Goal: Information Seeking & Learning: Learn about a topic

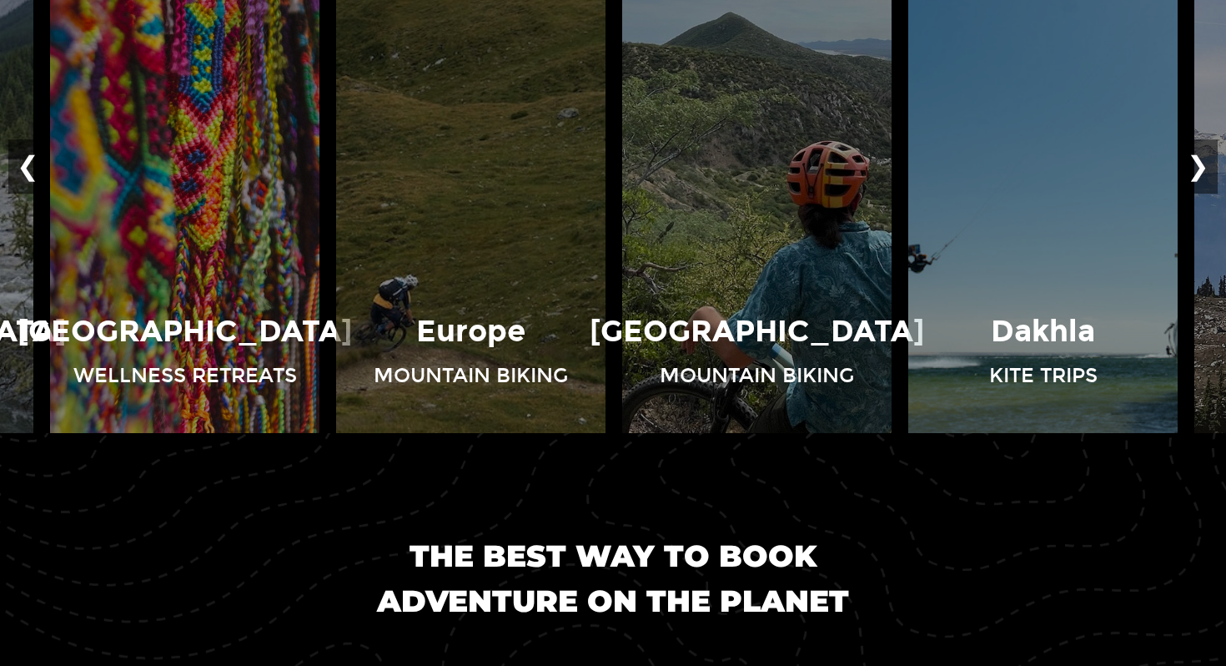
scroll to position [1319, 0]
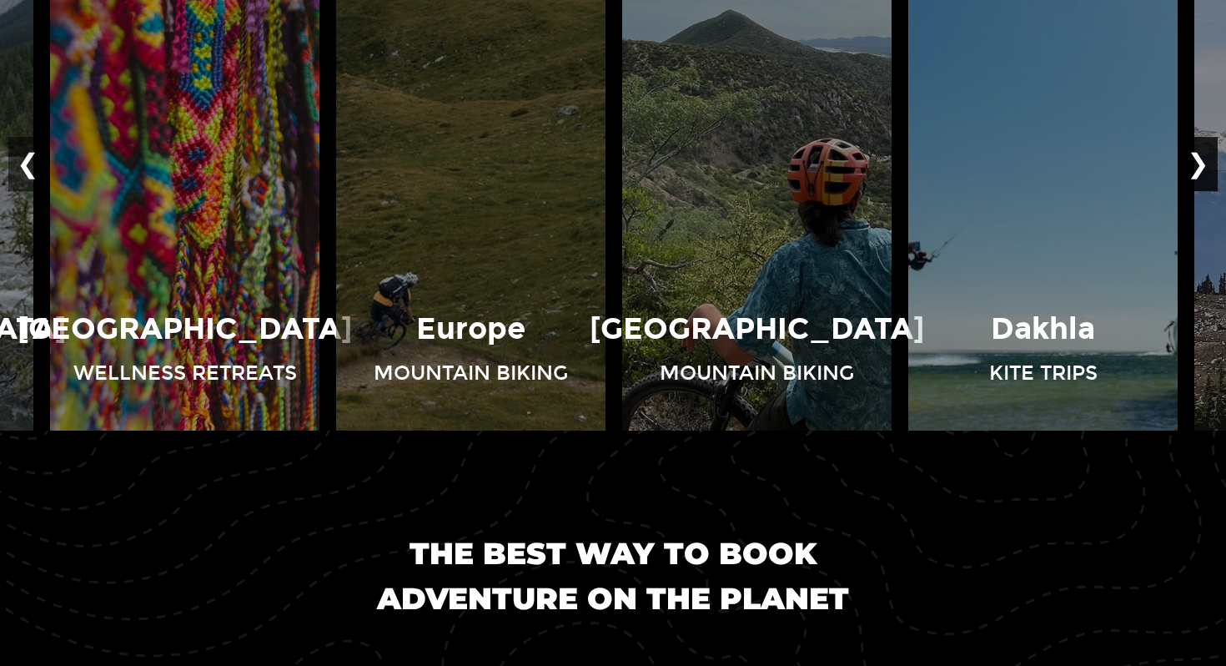
click at [1197, 174] on button "❯" at bounding box center [1198, 164] width 39 height 55
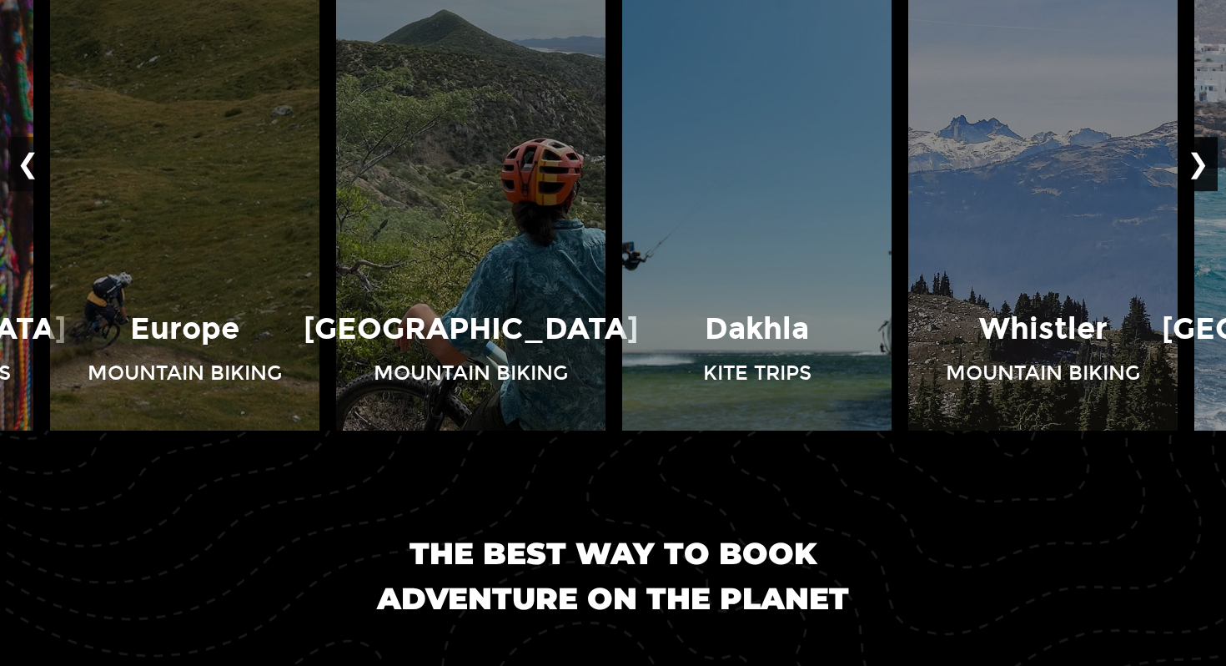
click at [1197, 174] on button "❯" at bounding box center [1198, 164] width 39 height 55
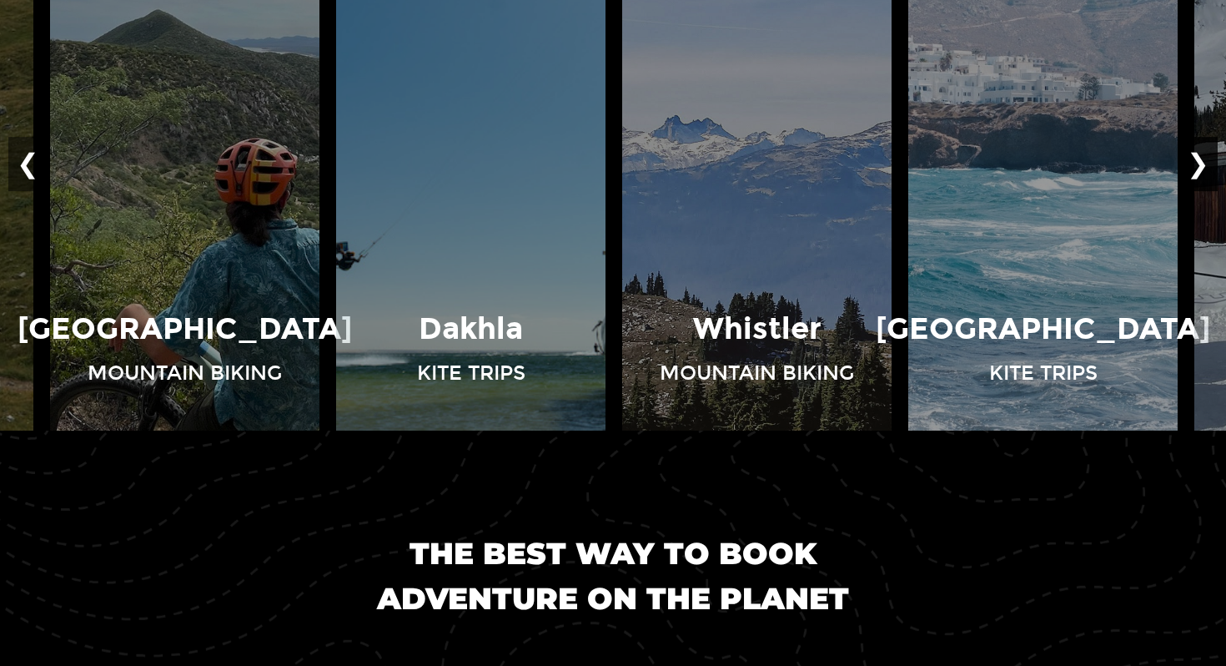
click at [1197, 174] on button "❯" at bounding box center [1198, 164] width 39 height 55
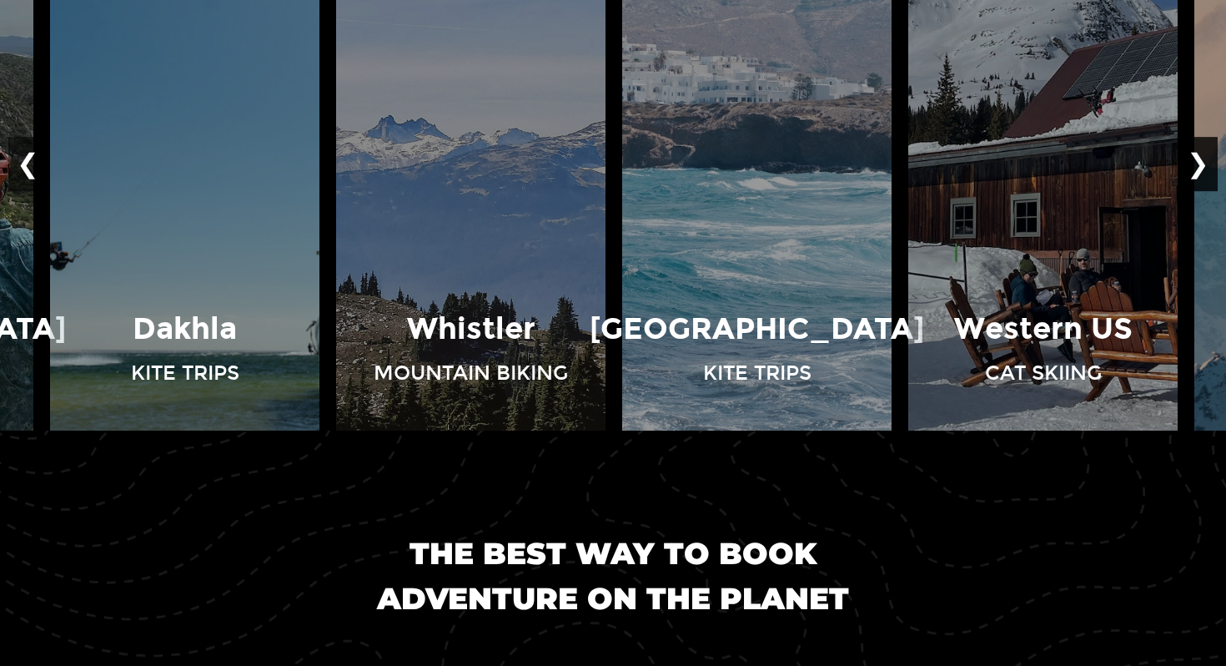
click at [1197, 174] on button "❯" at bounding box center [1198, 164] width 39 height 55
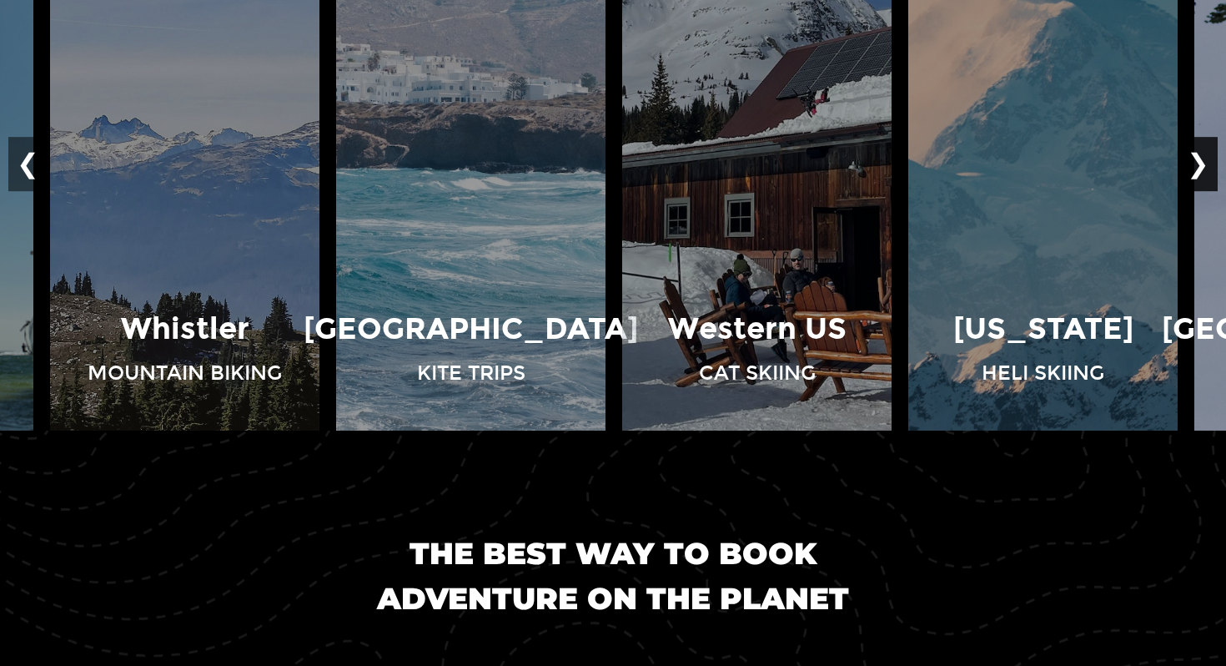
click at [1197, 174] on button "❯" at bounding box center [1198, 164] width 39 height 55
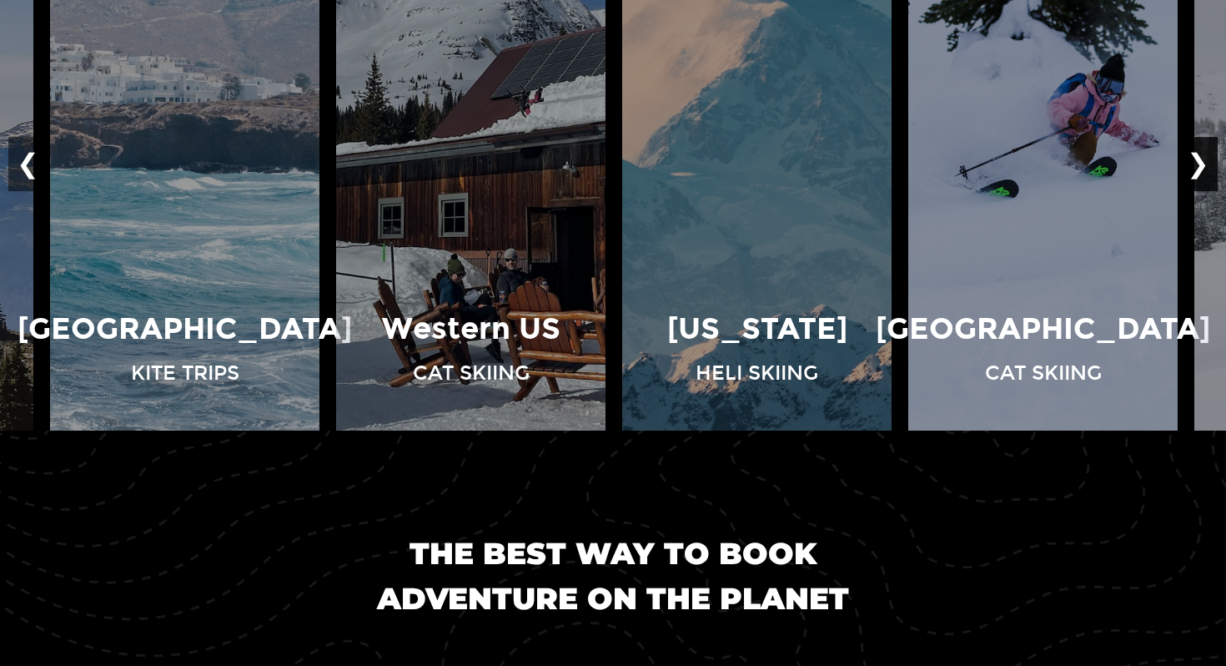
click at [1197, 174] on button "❯" at bounding box center [1198, 164] width 39 height 55
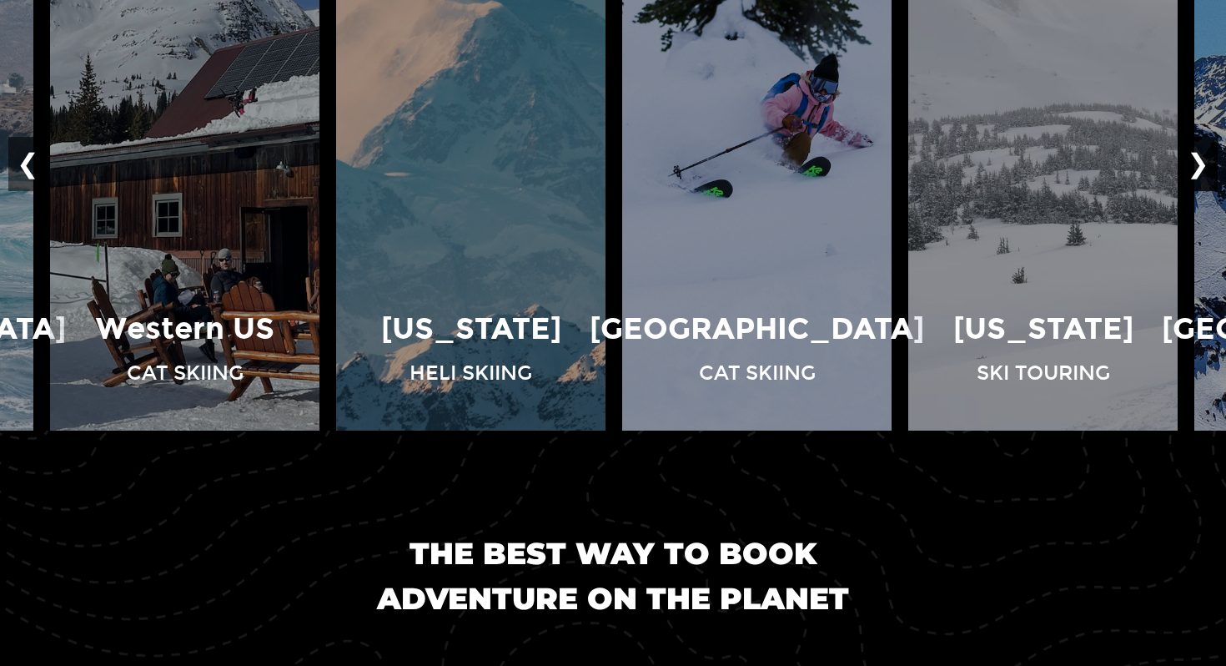
click at [1197, 174] on button "❯" at bounding box center [1198, 164] width 39 height 55
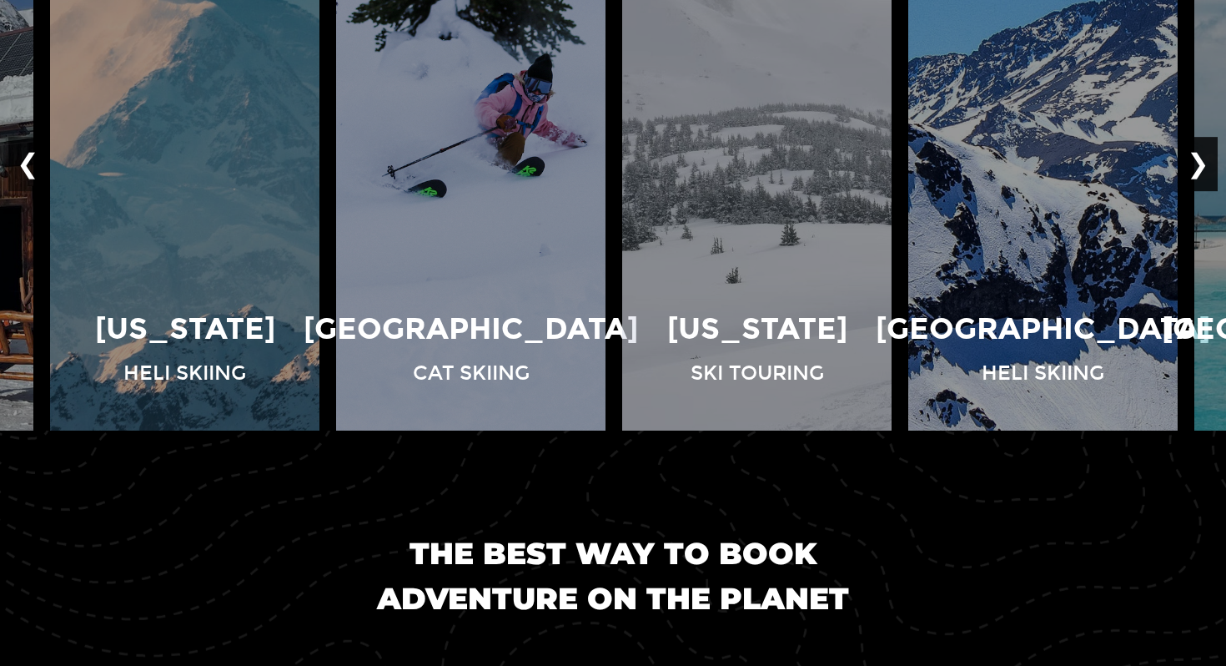
click at [1197, 173] on button "❯" at bounding box center [1198, 164] width 39 height 55
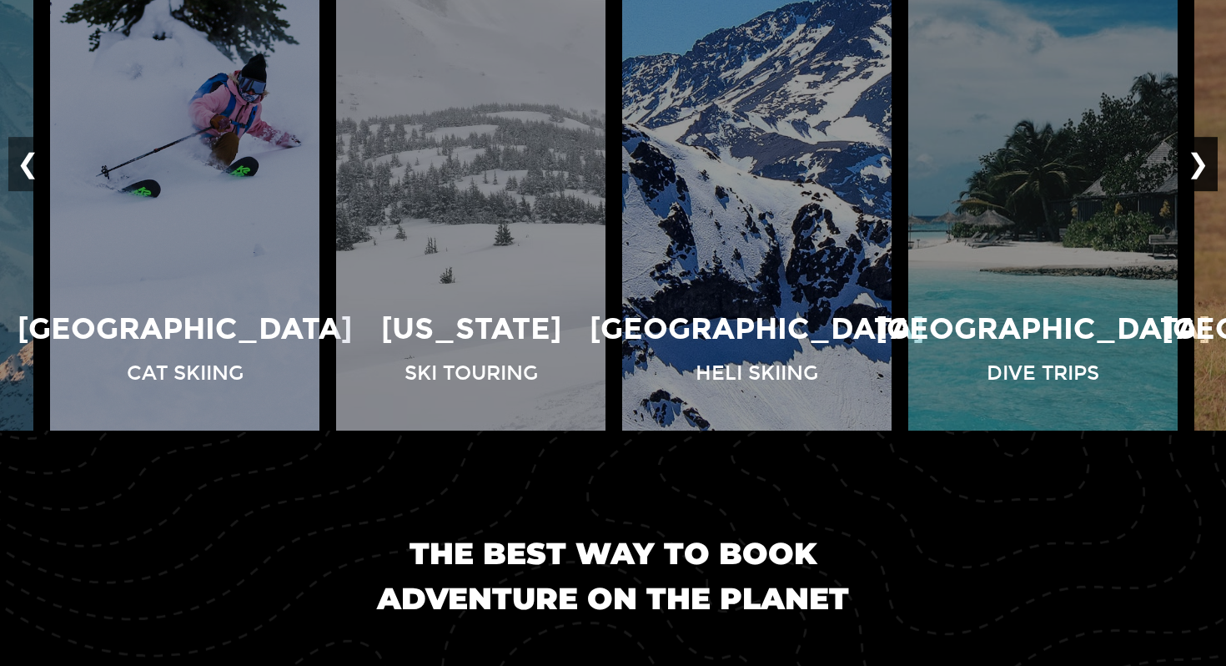
click at [1197, 173] on button "❯" at bounding box center [1198, 164] width 39 height 55
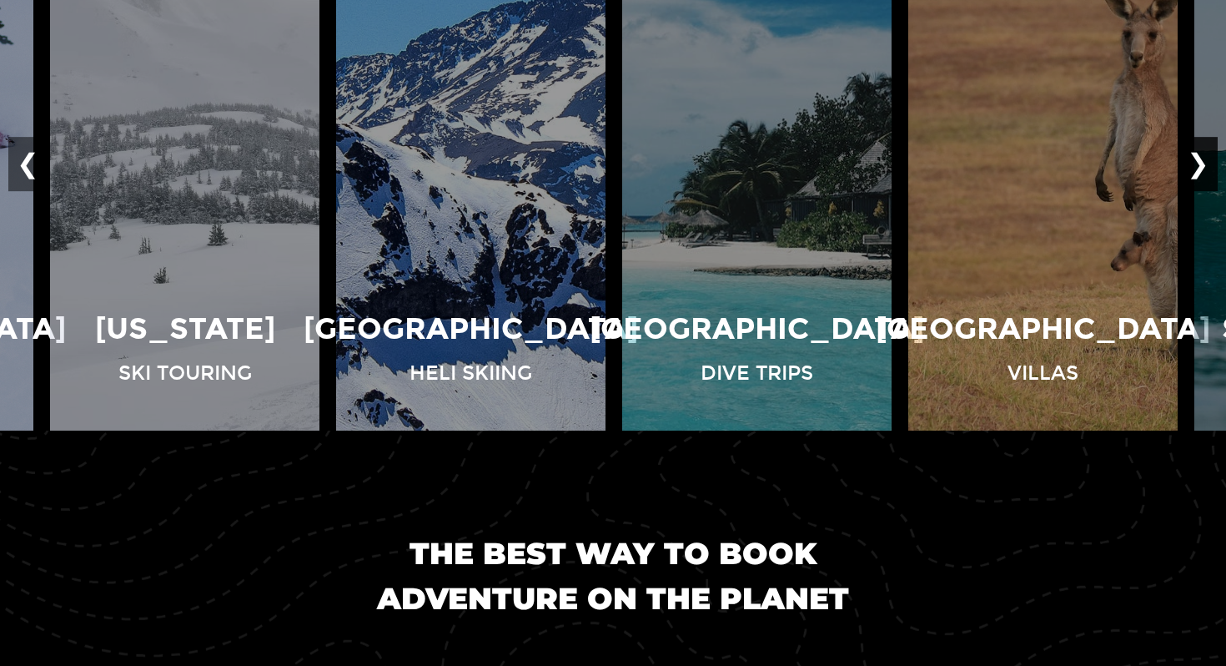
click at [1197, 173] on button "❯" at bounding box center [1198, 164] width 39 height 55
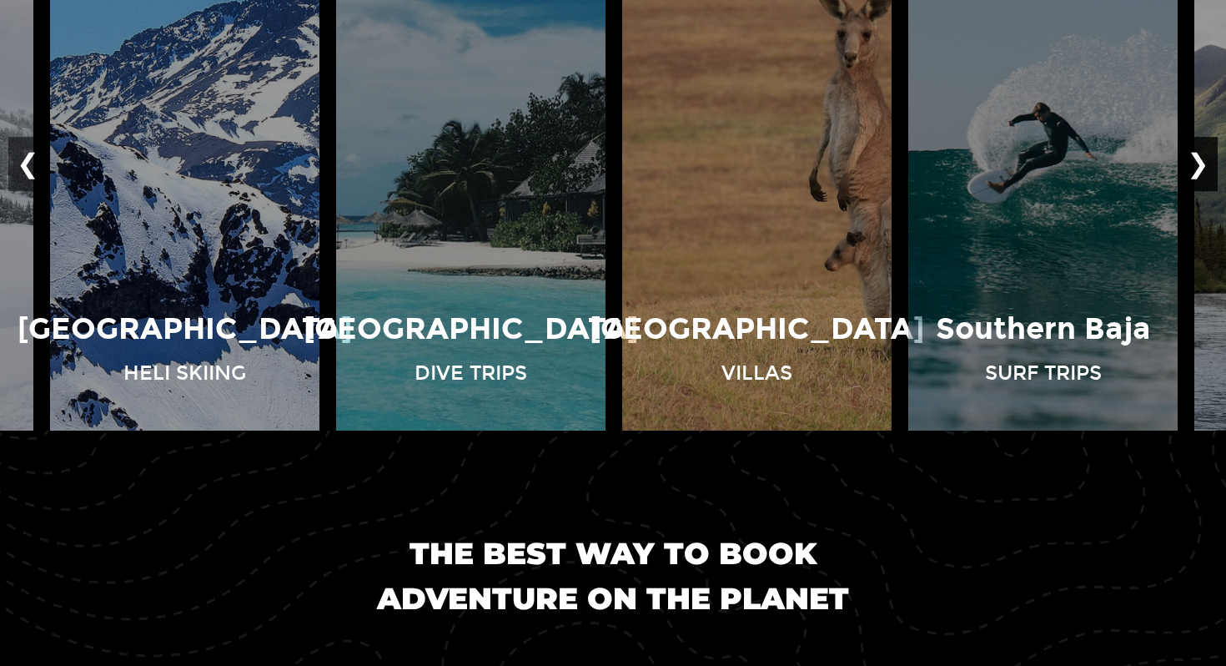
click at [1197, 173] on button "❯" at bounding box center [1198, 164] width 39 height 55
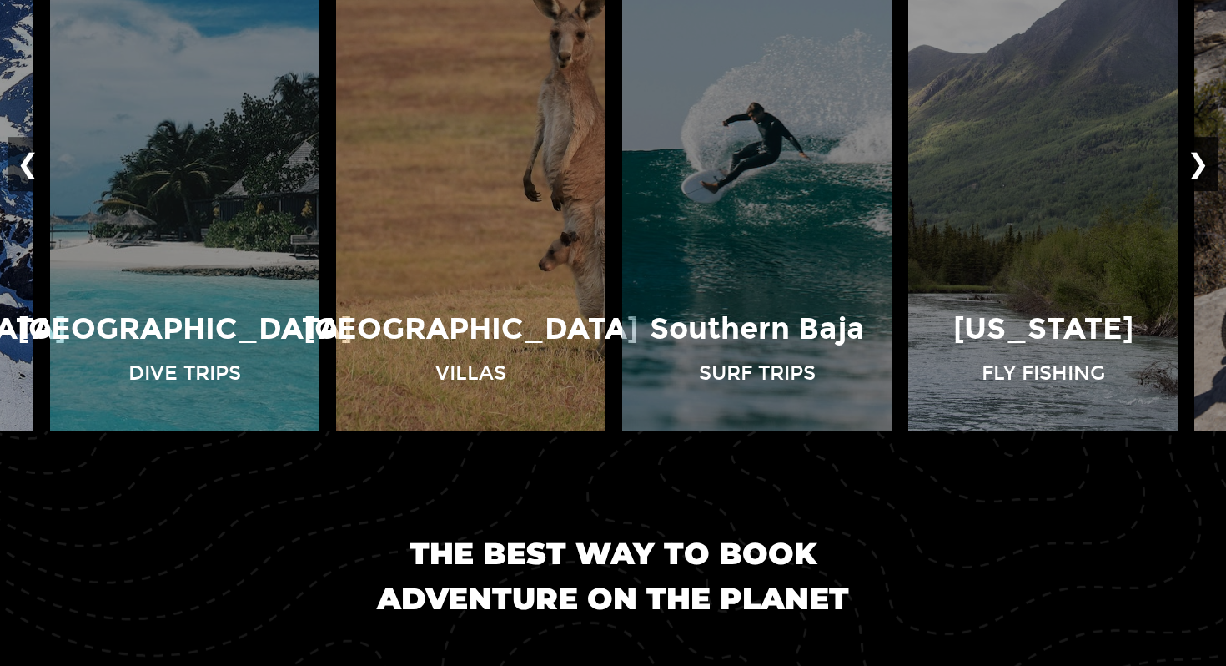
click at [1197, 173] on button "❯" at bounding box center [1198, 164] width 39 height 55
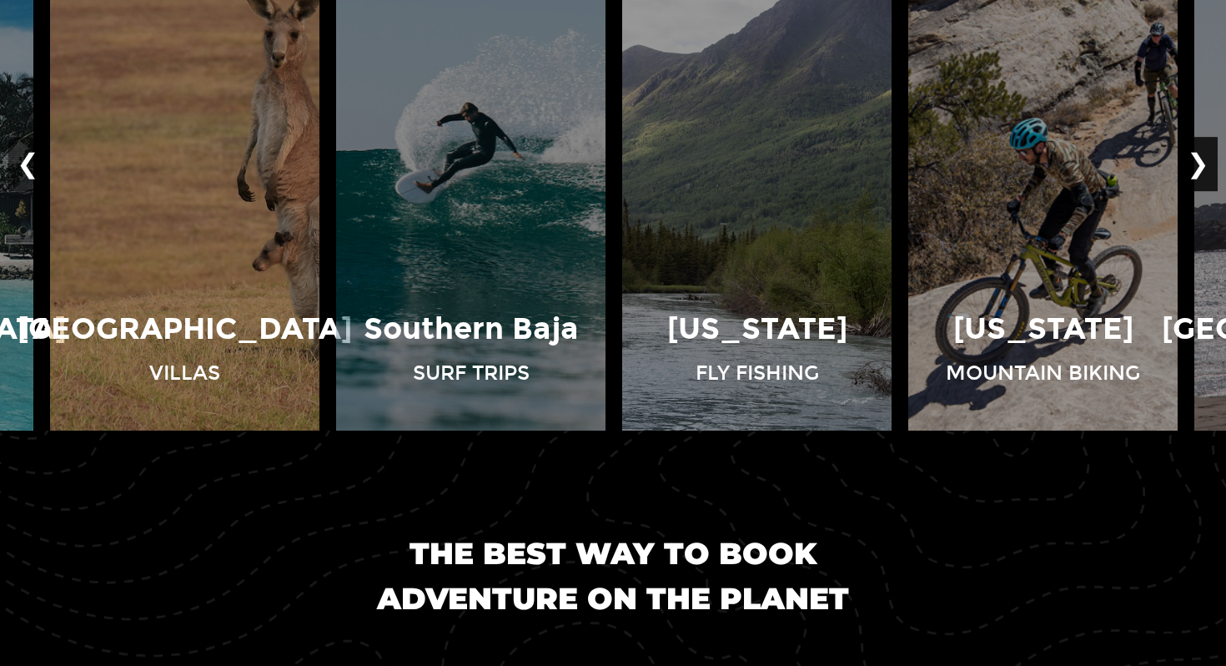
click at [1197, 173] on button "❯" at bounding box center [1198, 164] width 39 height 55
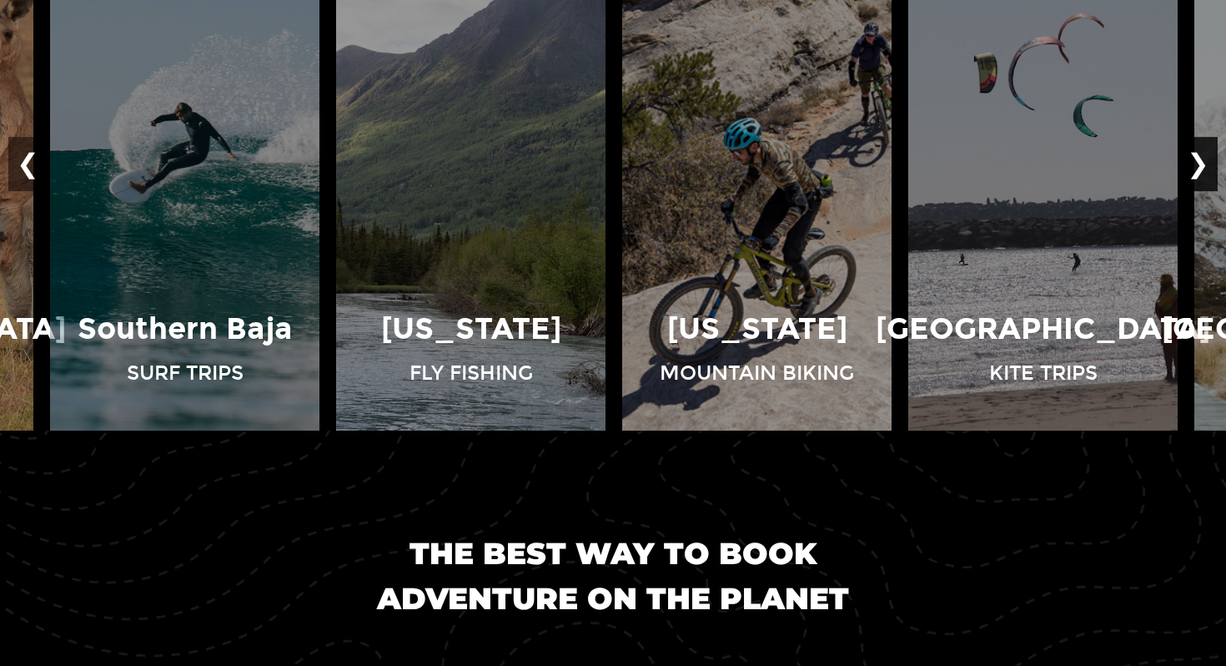
click at [1197, 173] on button "❯" at bounding box center [1198, 164] width 39 height 55
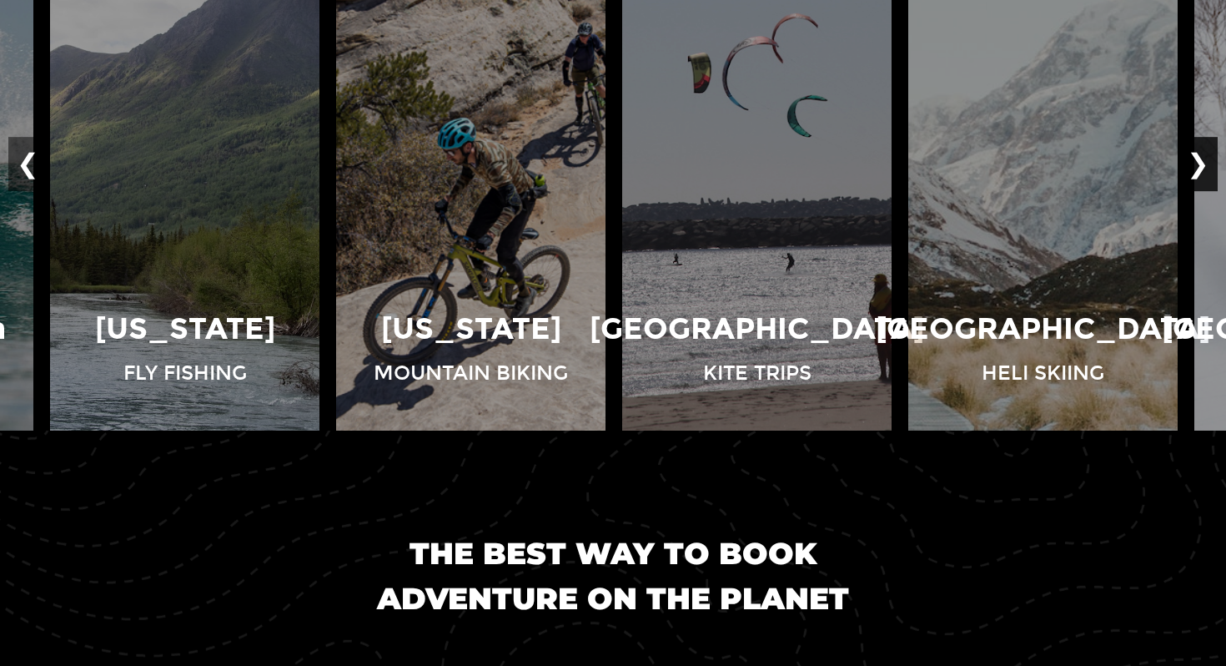
click at [1197, 173] on button "❯" at bounding box center [1198, 164] width 39 height 55
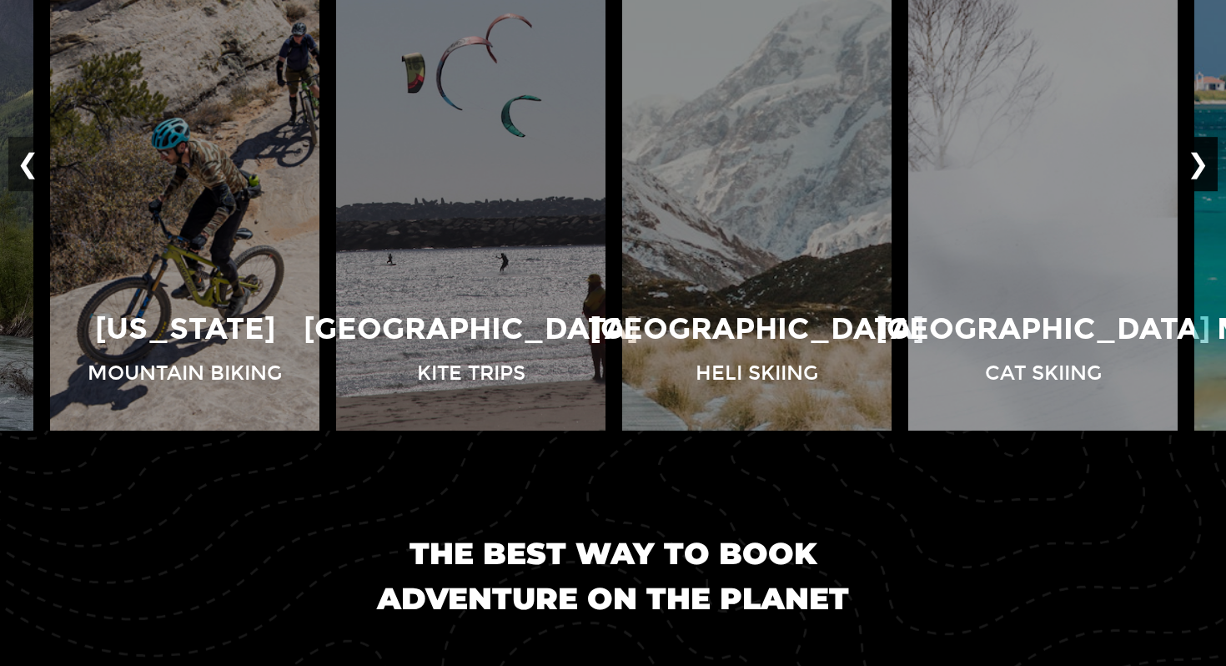
click at [1197, 173] on button "❯" at bounding box center [1198, 164] width 39 height 55
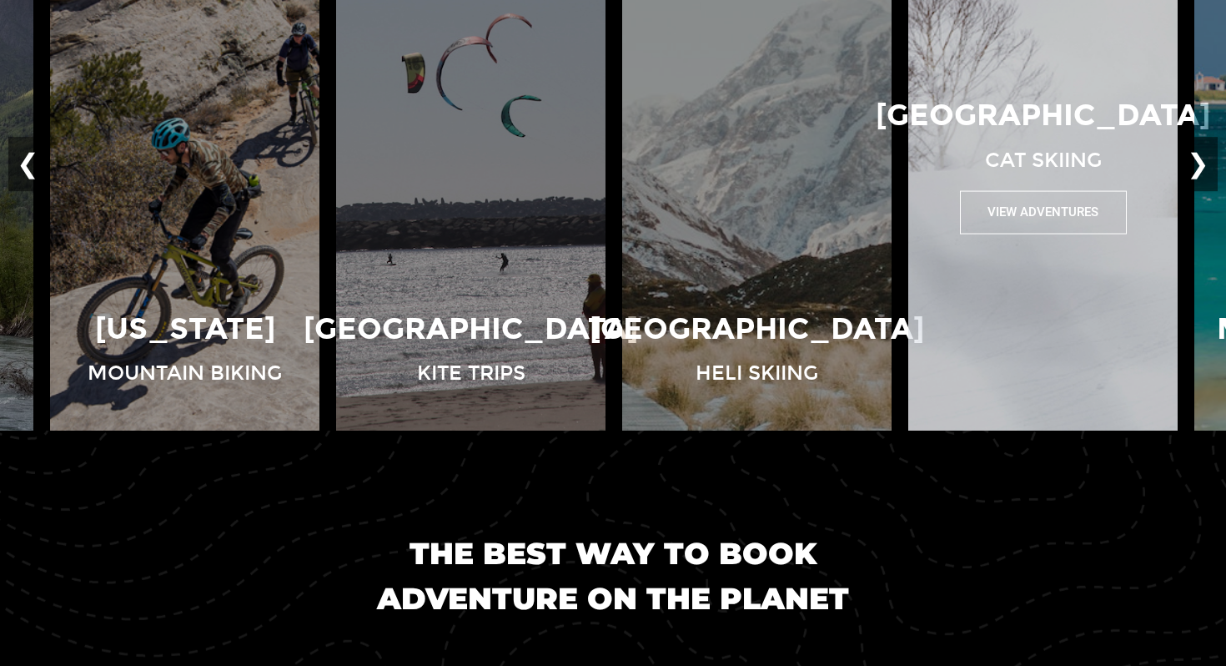
click at [1088, 205] on button "View Adventures" at bounding box center [1043, 212] width 167 height 43
click at [1022, 215] on button "View Adventures" at bounding box center [1043, 212] width 167 height 43
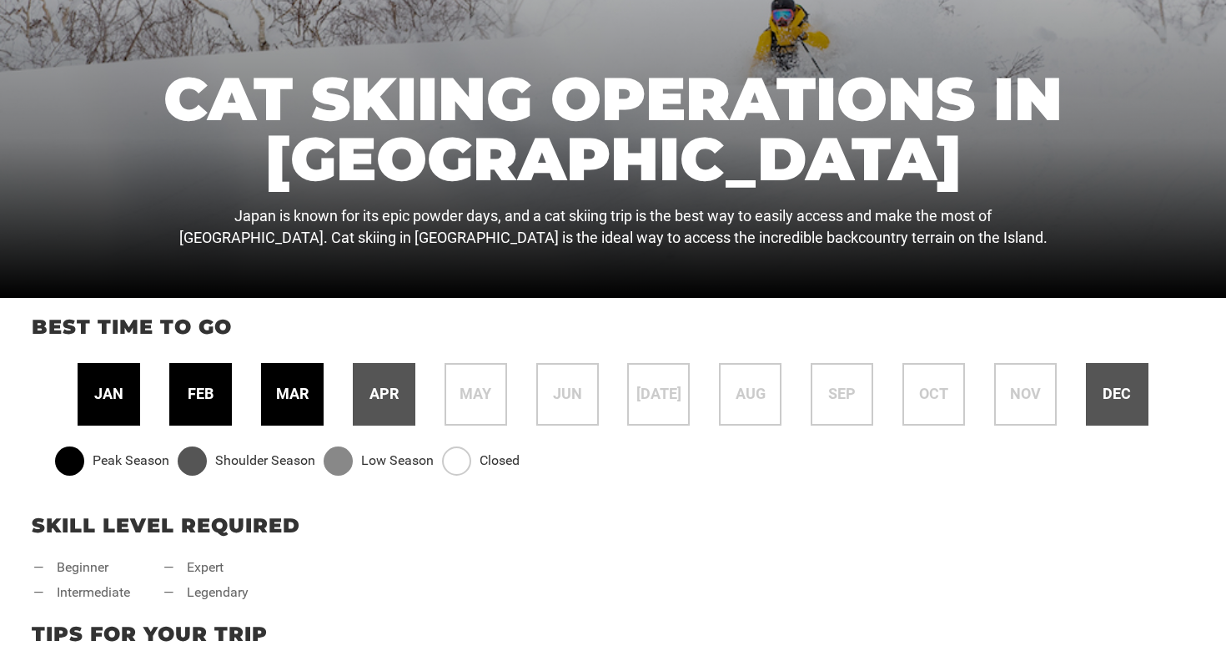
scroll to position [328, 0]
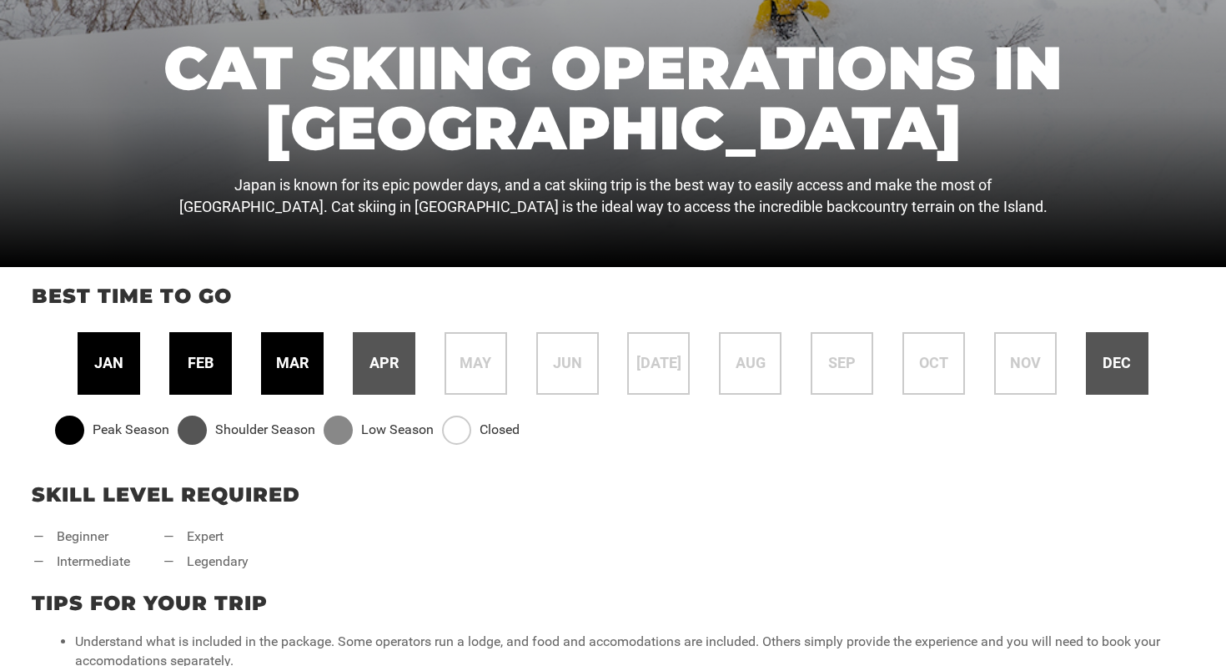
click at [103, 369] on span "jan" at bounding box center [108, 363] width 29 height 22
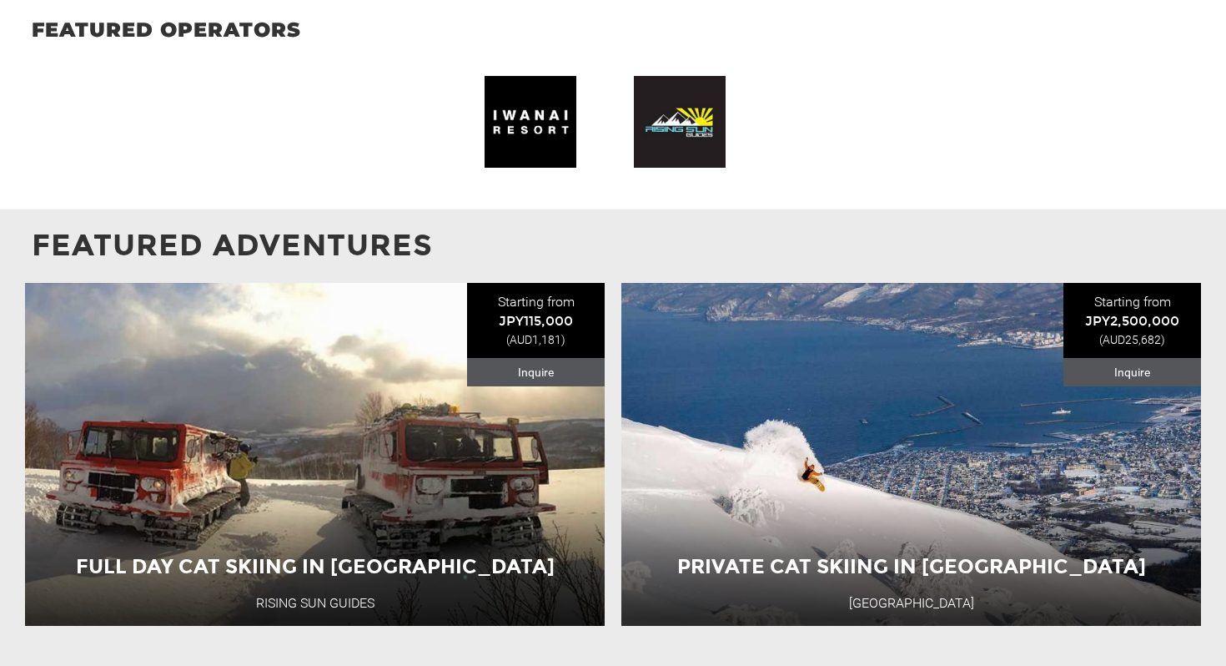
scroll to position [1374, 0]
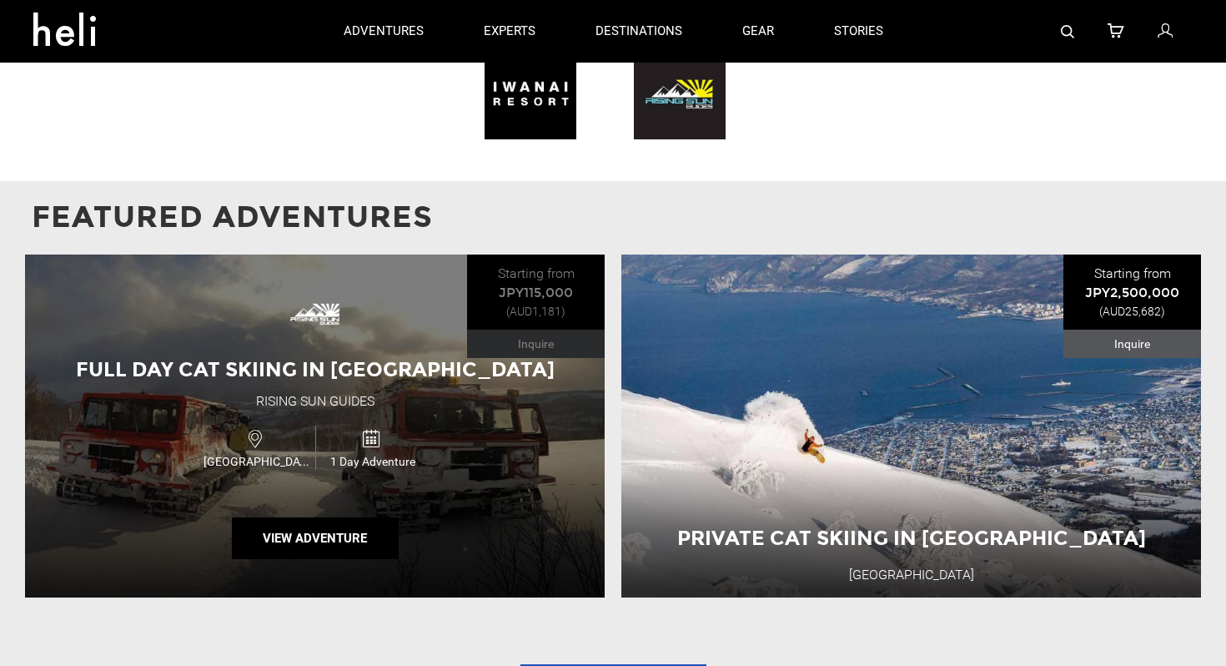
click at [336, 347] on div "Full Day Cat Skiing in [GEOGRAPHIC_DATA] Rising Sun Guides [GEOGRAPHIC_DATA] 1 …" at bounding box center [315, 426] width 580 height 344
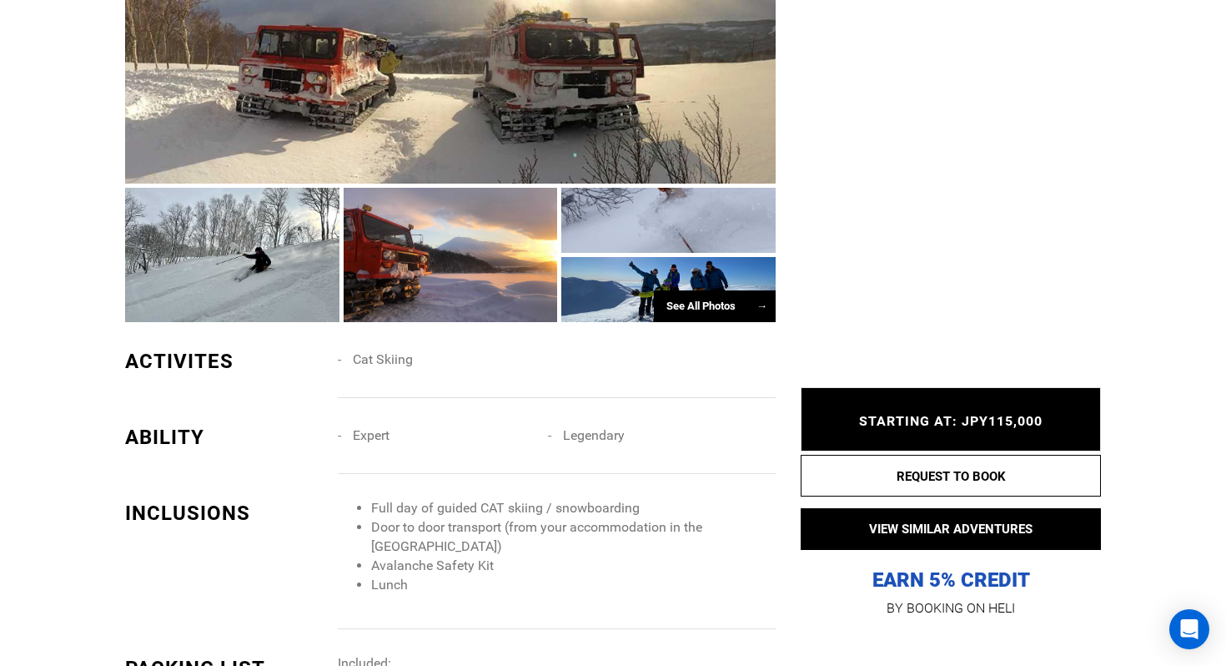
scroll to position [1341, 0]
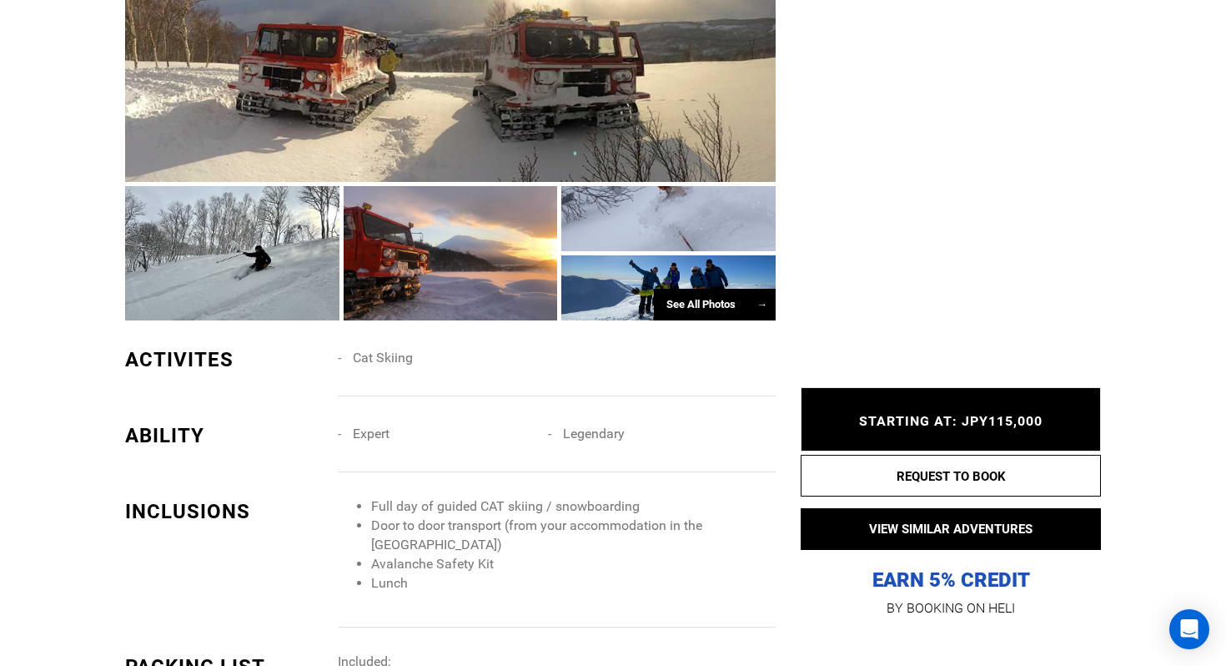
click at [375, 370] on li "Cat Skiing" at bounding box center [443, 357] width 210 height 25
click at [375, 356] on span "Cat Skiing" at bounding box center [383, 358] width 60 height 16
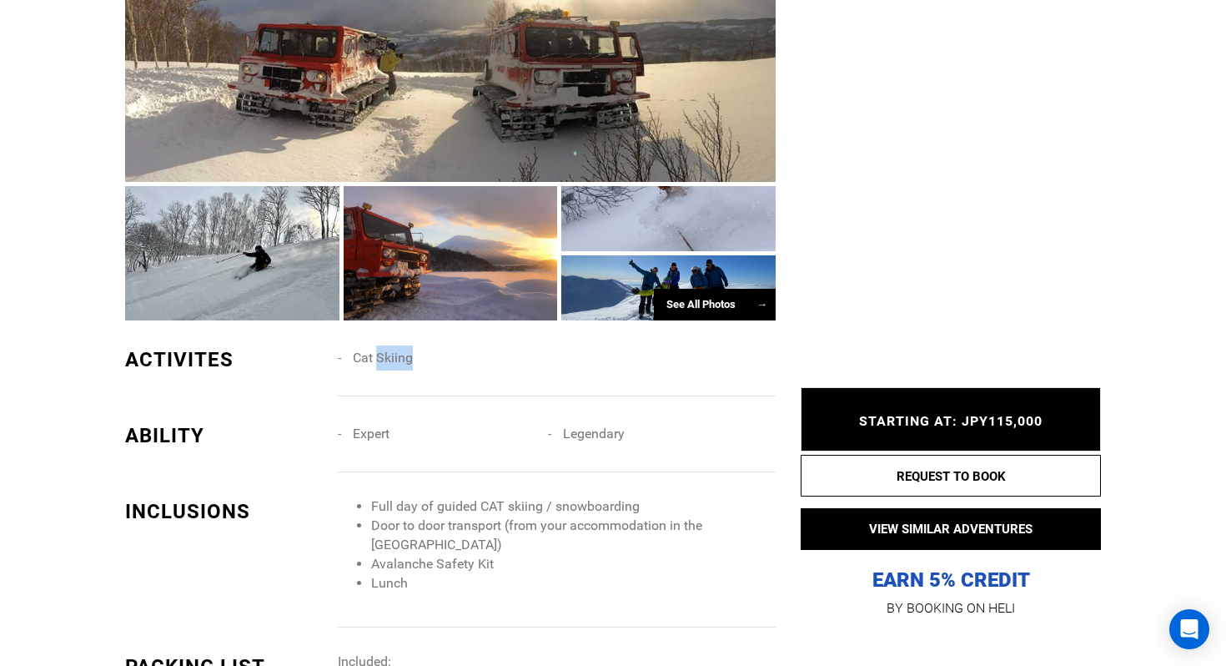
click at [375, 356] on span "Cat Skiing" at bounding box center [383, 358] width 60 height 16
copy div "Cat Skiing"
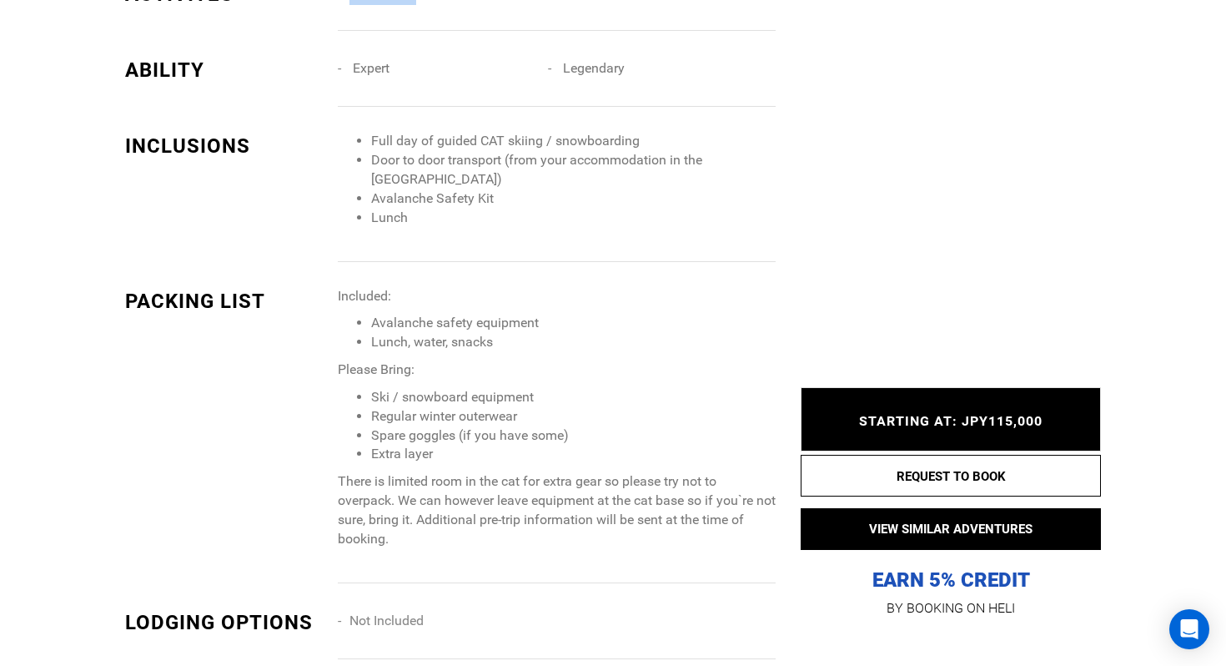
scroll to position [1737, 0]
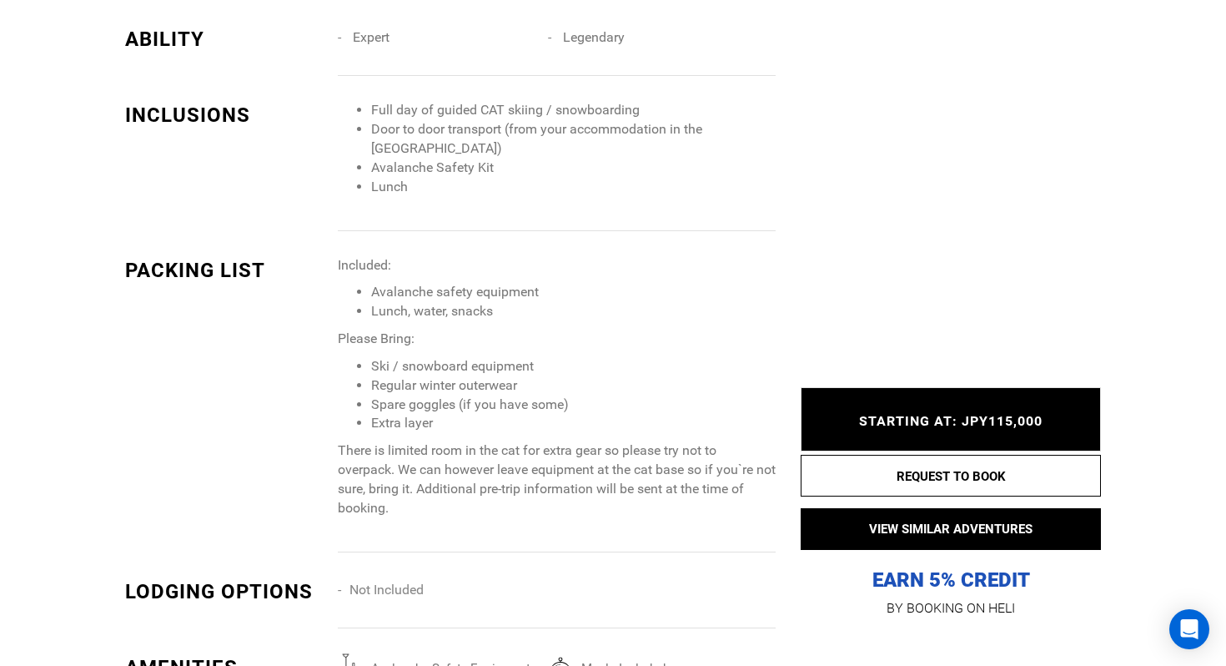
click at [400, 114] on li "Full day of guided CAT skiing / snowboarding" at bounding box center [573, 110] width 405 height 19
click at [416, 138] on li "Door to door transport (from your accommodation in the [GEOGRAPHIC_DATA])" at bounding box center [573, 139] width 405 height 38
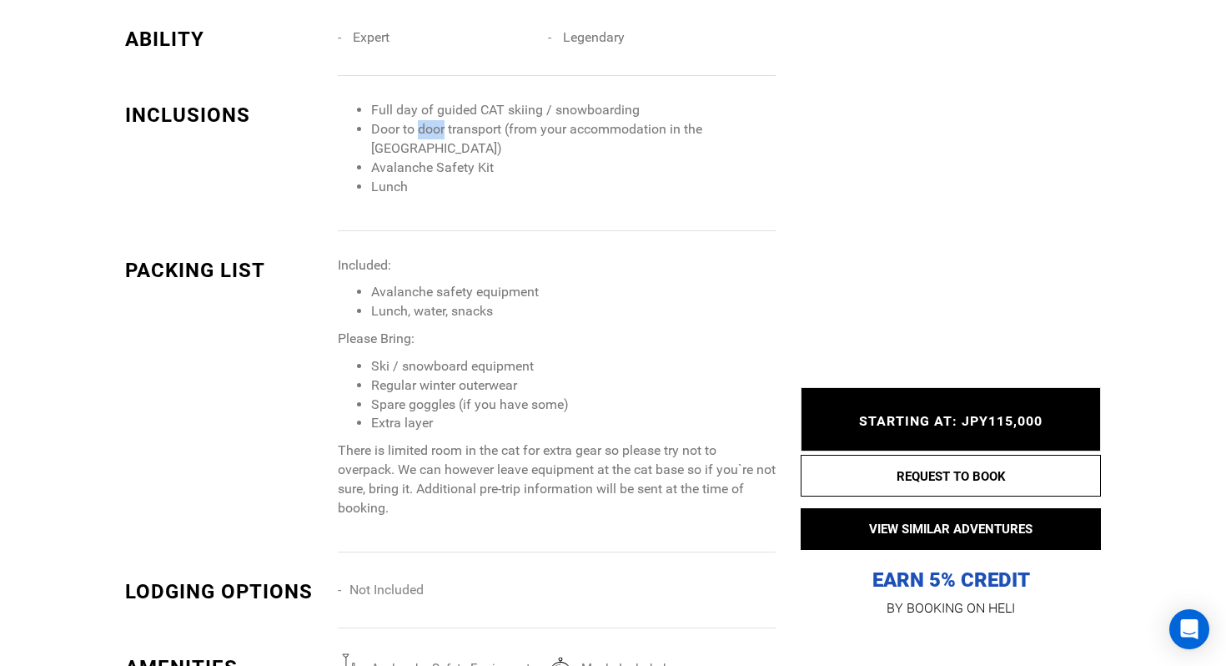
click at [416, 138] on li "Door to door transport (from your accommodation in the [GEOGRAPHIC_DATA])" at bounding box center [573, 139] width 405 height 38
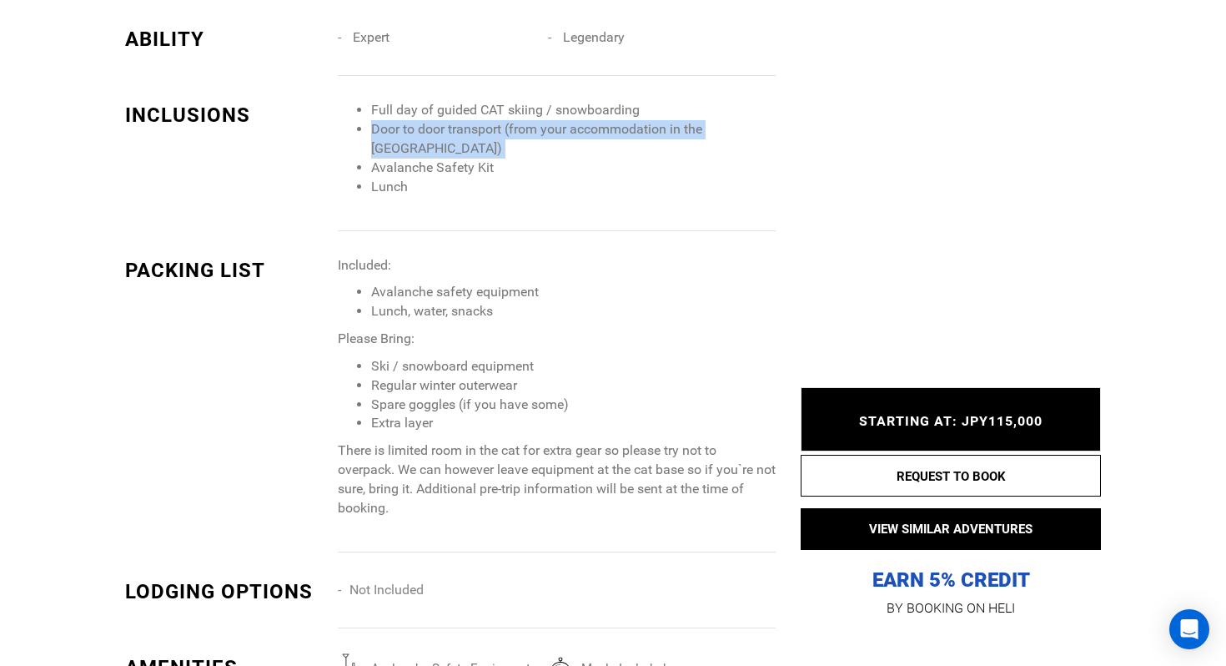
click at [416, 138] on li "Door to door transport (from your accommodation in the [GEOGRAPHIC_DATA])" at bounding box center [573, 139] width 405 height 38
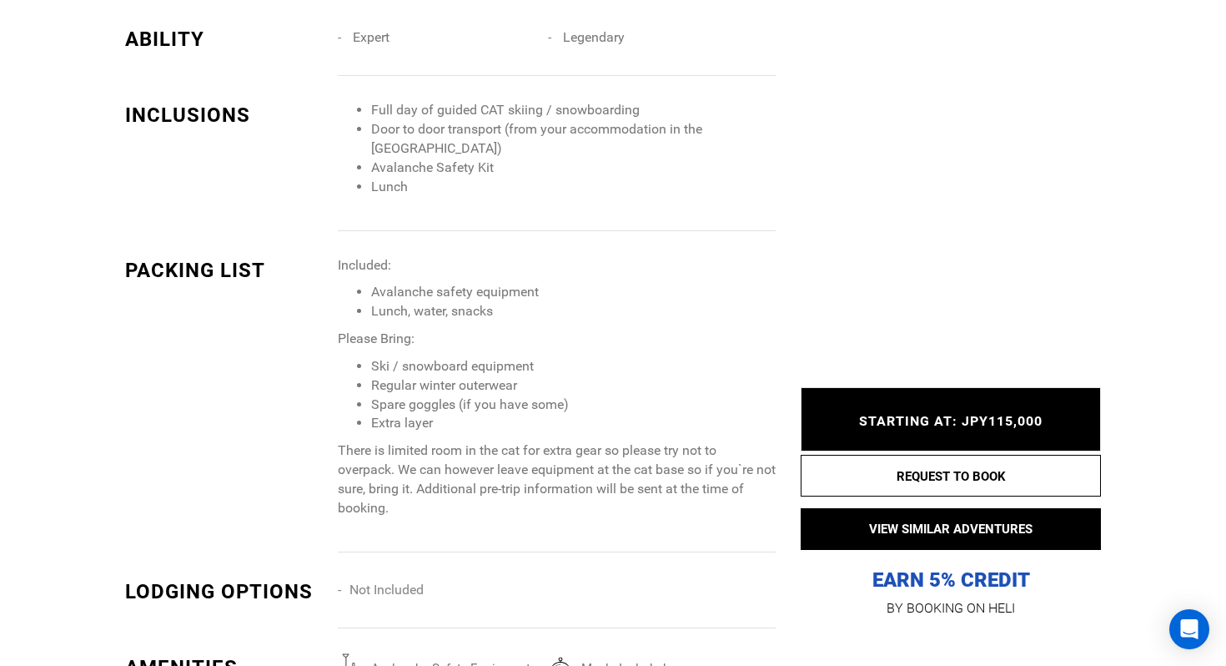
click at [416, 138] on li "Door to door transport (from your accommodation in the [GEOGRAPHIC_DATA])" at bounding box center [573, 139] width 405 height 38
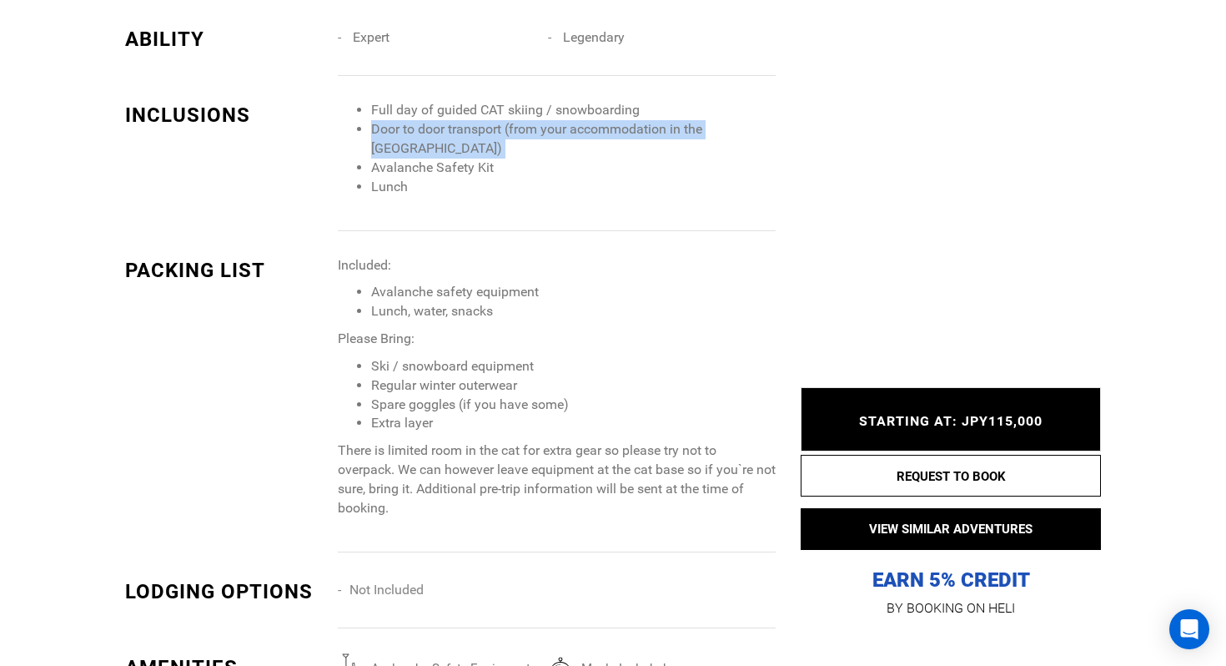
click at [427, 132] on li "Door to door transport (from your accommodation in the [GEOGRAPHIC_DATA])" at bounding box center [573, 139] width 405 height 38
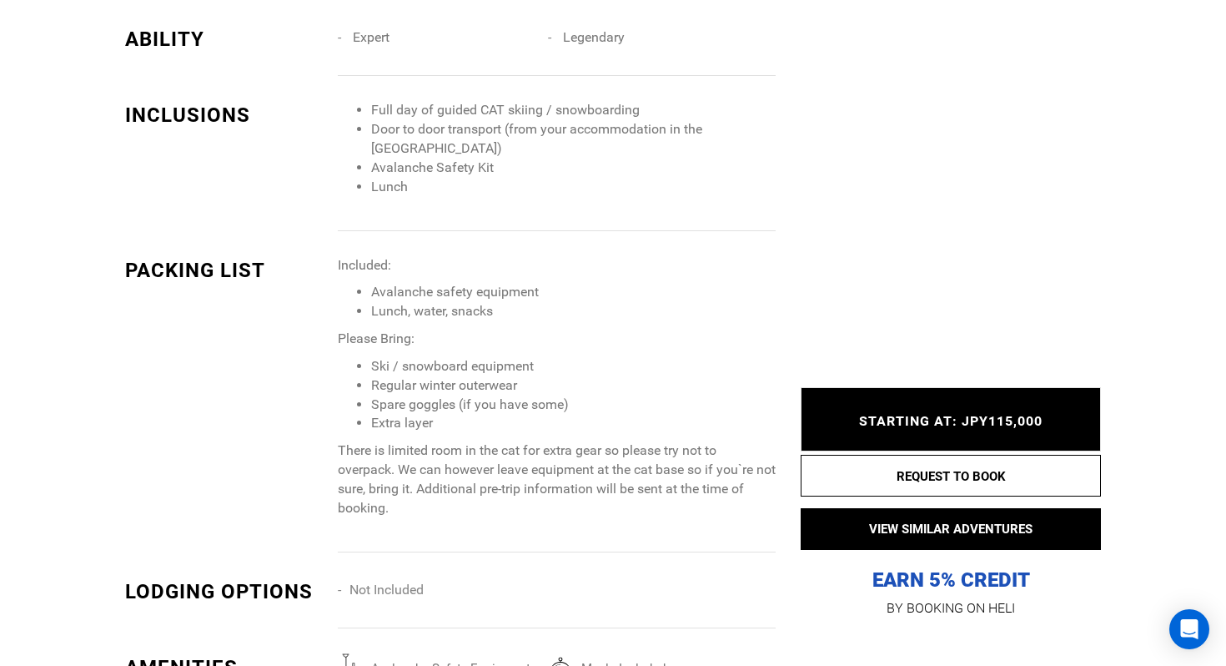
click at [427, 132] on li "Door to door transport (from your accommodation in the [GEOGRAPHIC_DATA])" at bounding box center [573, 139] width 405 height 38
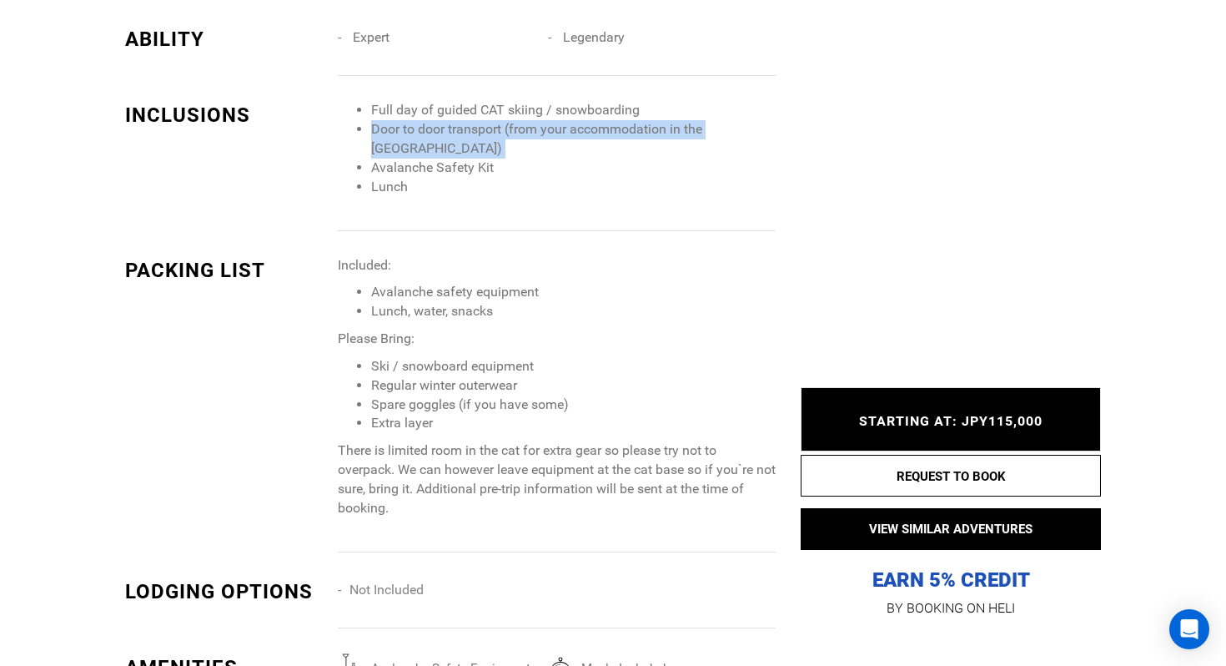
click at [427, 149] on li "Door to door transport (from your accommodation in the [GEOGRAPHIC_DATA])" at bounding box center [573, 139] width 405 height 38
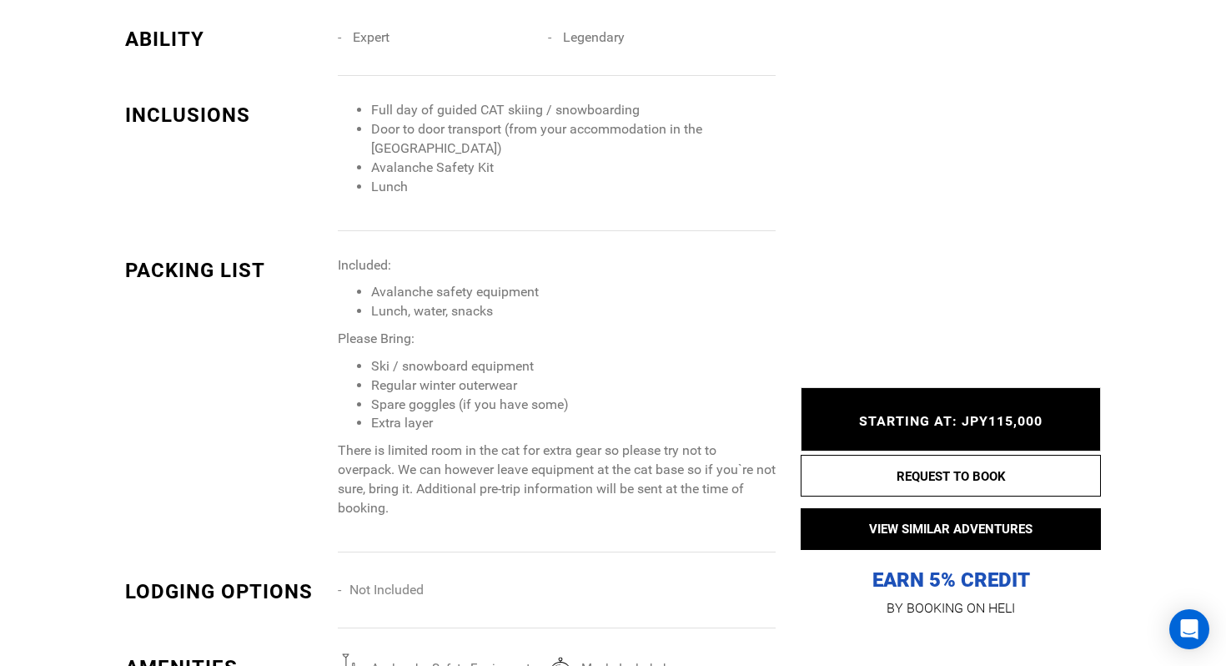
click at [427, 149] on li "Door to door transport (from your accommodation in the [GEOGRAPHIC_DATA])" at bounding box center [573, 139] width 405 height 38
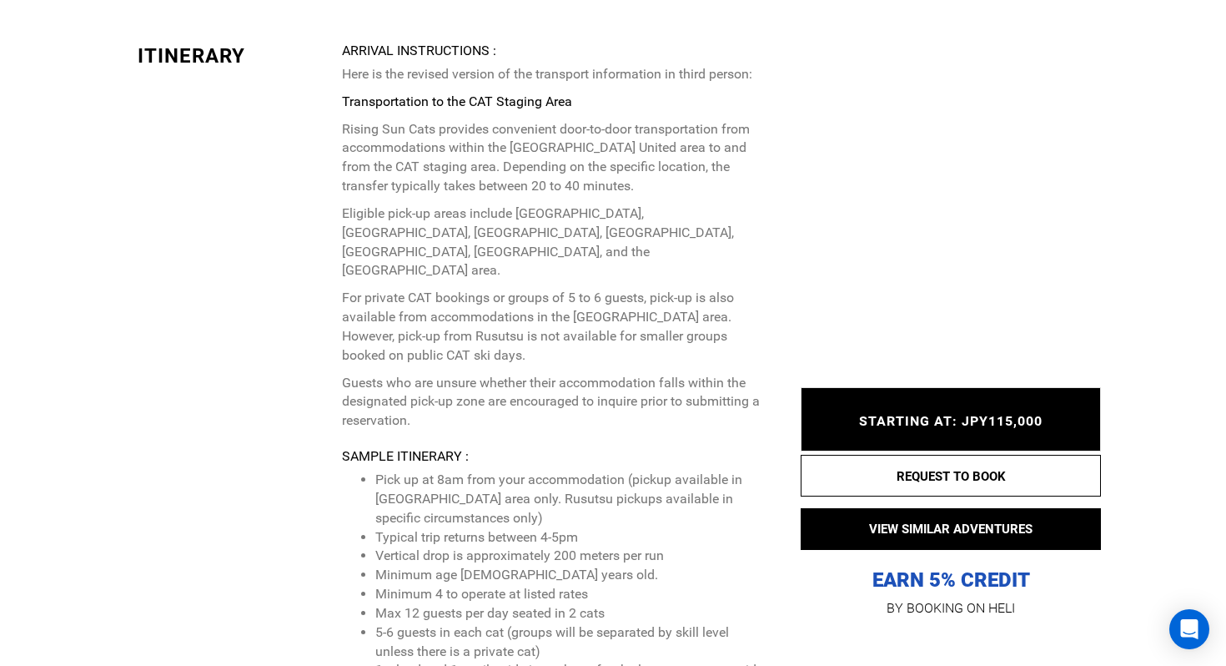
scroll to position [2859, 0]
drag, startPoint x: 1051, startPoint y: 422, endPoint x: 990, endPoint y: 422, distance: 60.9
click at [990, 422] on div "STARTING AT: JPY115,000 STARTING AT: JPY115,000" at bounding box center [951, 419] width 300 height 63
copy span "115,000"
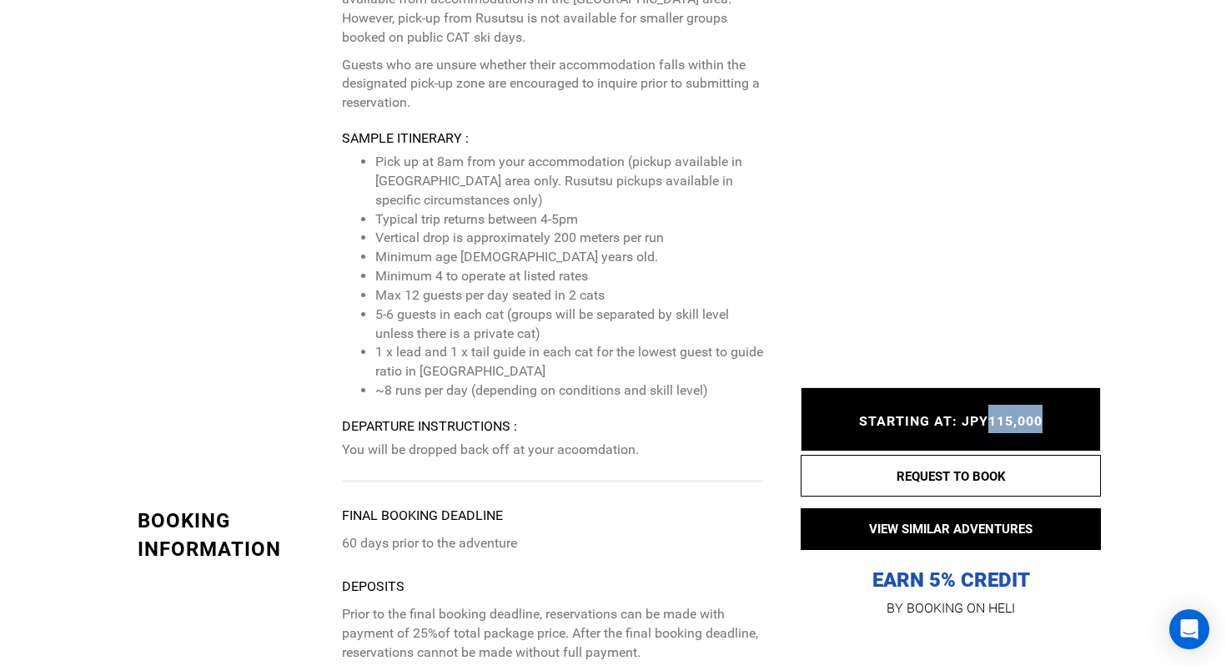
scroll to position [3188, 0]
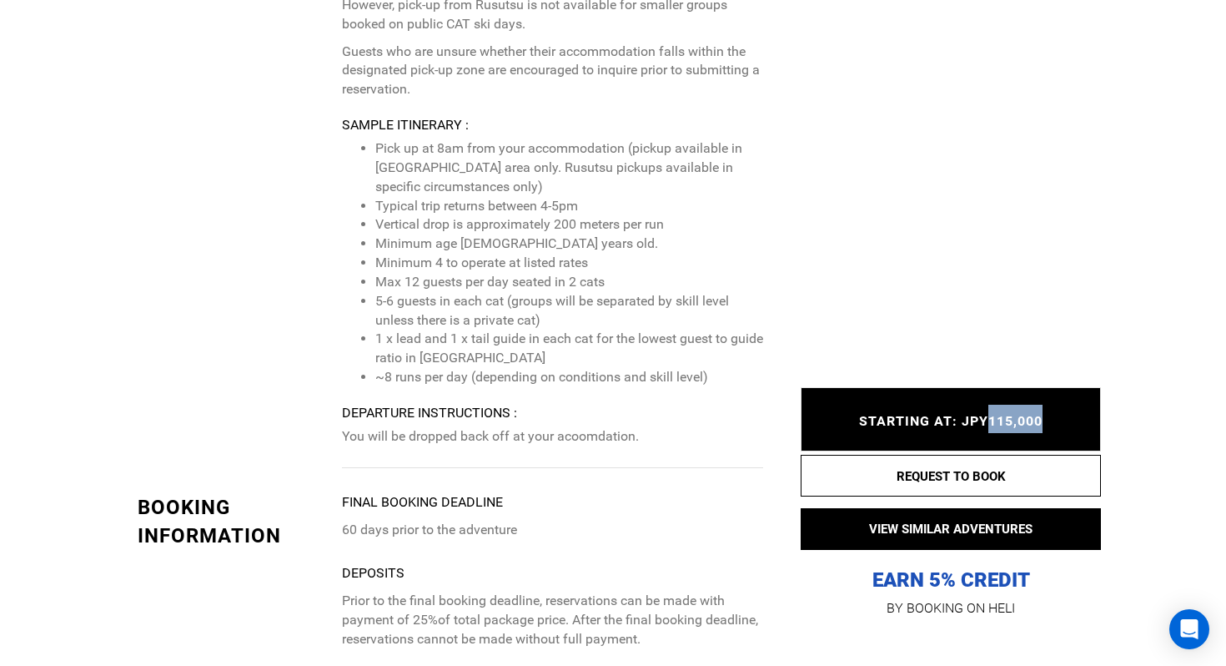
click at [460, 139] on li "Pick up at 8am from your accommodation (pickup available in [GEOGRAPHIC_DATA] a…" at bounding box center [569, 168] width 388 height 58
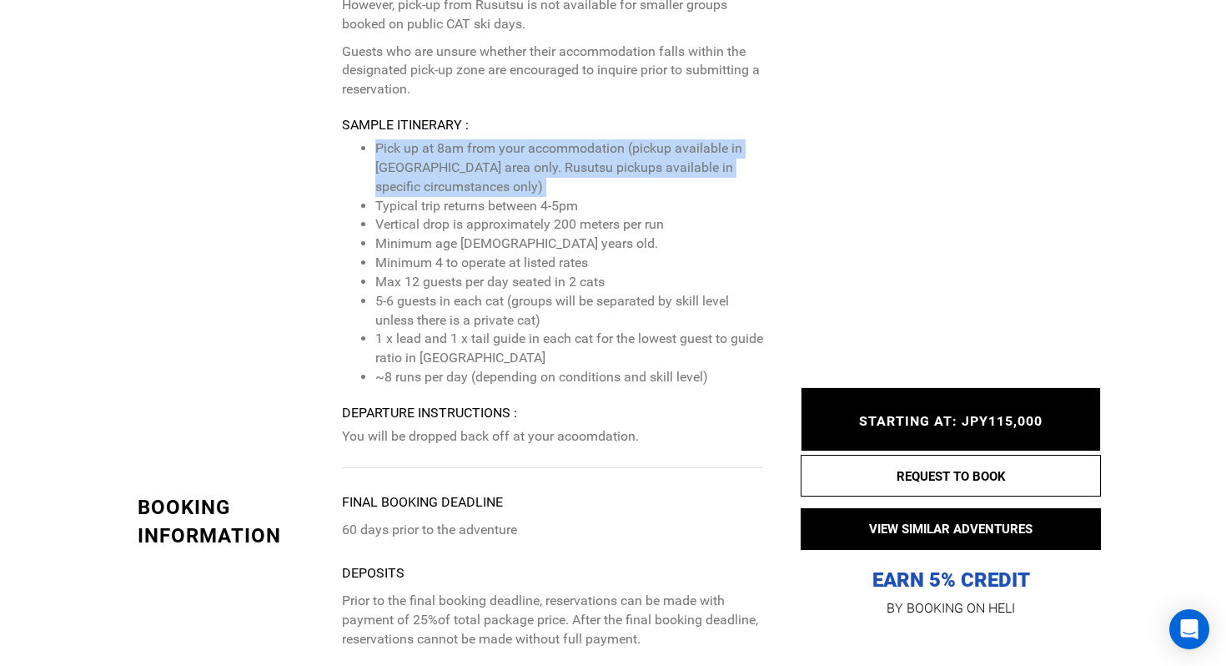
click at [453, 197] on li "Typical trip returns between 4-5pm" at bounding box center [569, 206] width 388 height 19
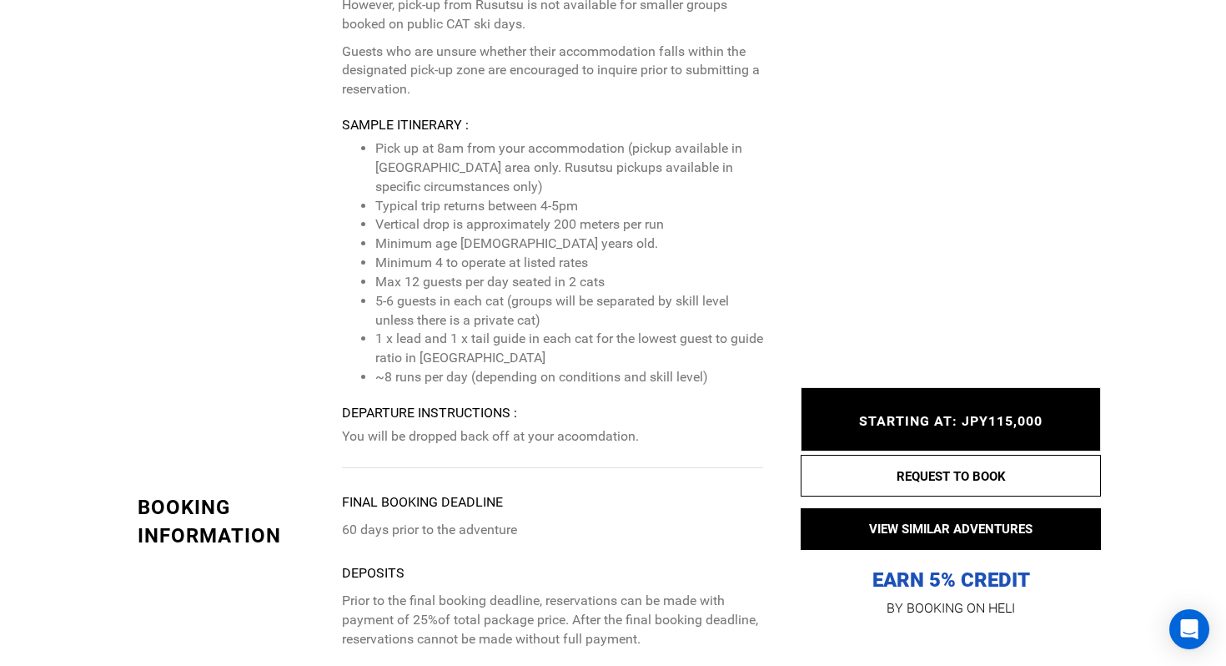
click at [453, 197] on li "Typical trip returns between 4-5pm" at bounding box center [569, 206] width 388 height 19
click at [470, 197] on li "Typical trip returns between 4-5pm" at bounding box center [569, 206] width 388 height 19
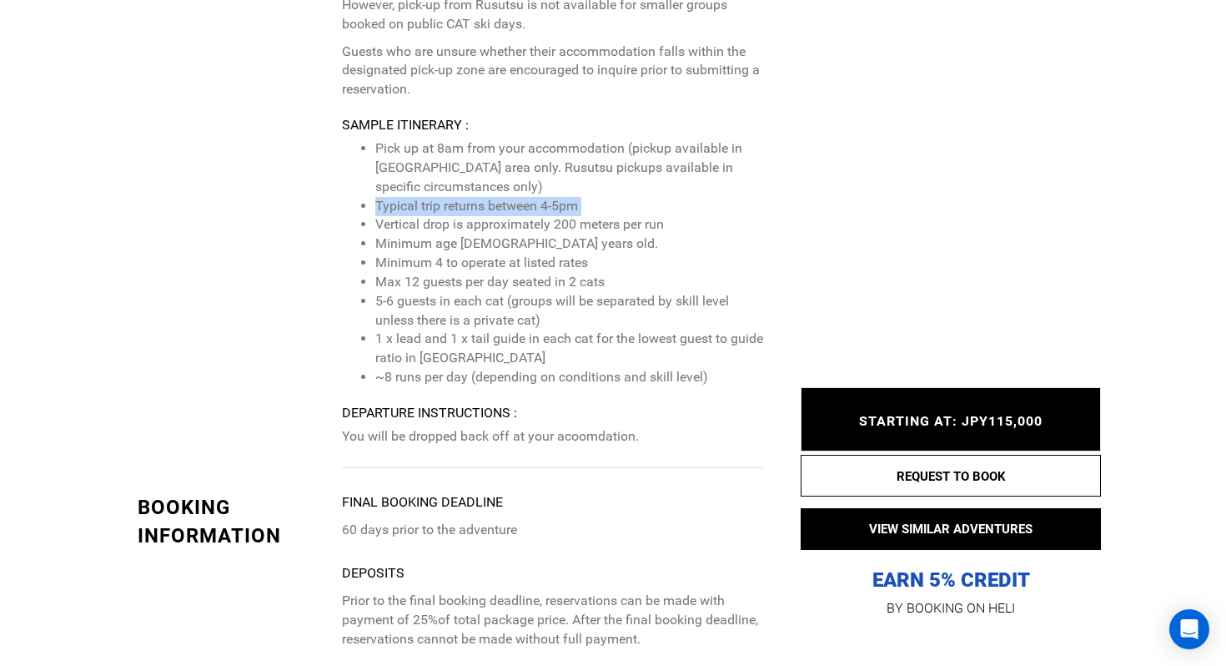
click at [489, 234] on li "Minimum age [DEMOGRAPHIC_DATA] years old." at bounding box center [569, 243] width 388 height 19
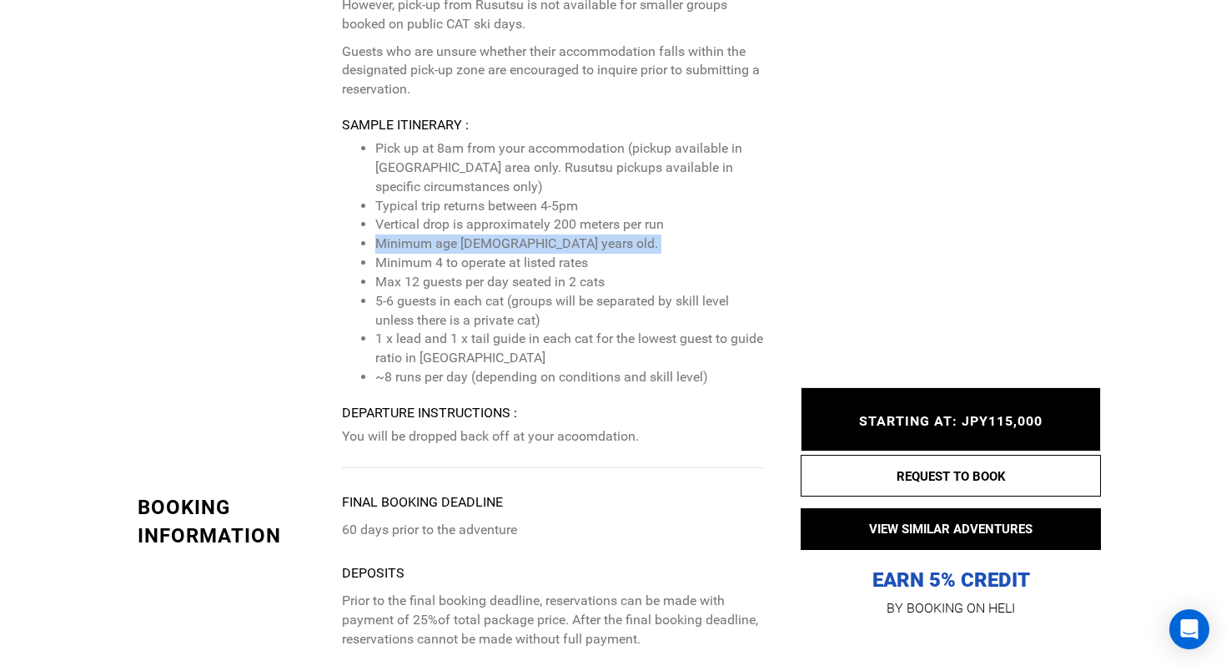
click at [477, 197] on li "Typical trip returns between 4-5pm" at bounding box center [569, 206] width 388 height 19
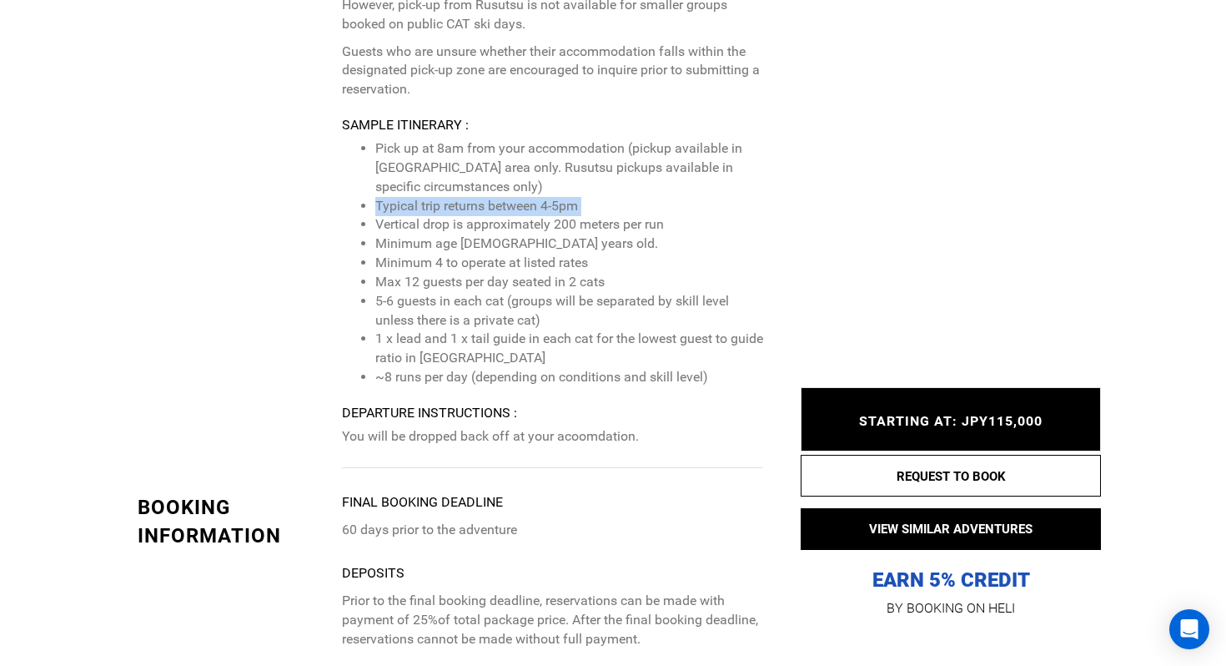
click at [478, 215] on li "Vertical drop is approximately 200 meters per run" at bounding box center [569, 224] width 388 height 19
click at [474, 234] on li "Minimum age [DEMOGRAPHIC_DATA] years old." at bounding box center [569, 243] width 388 height 19
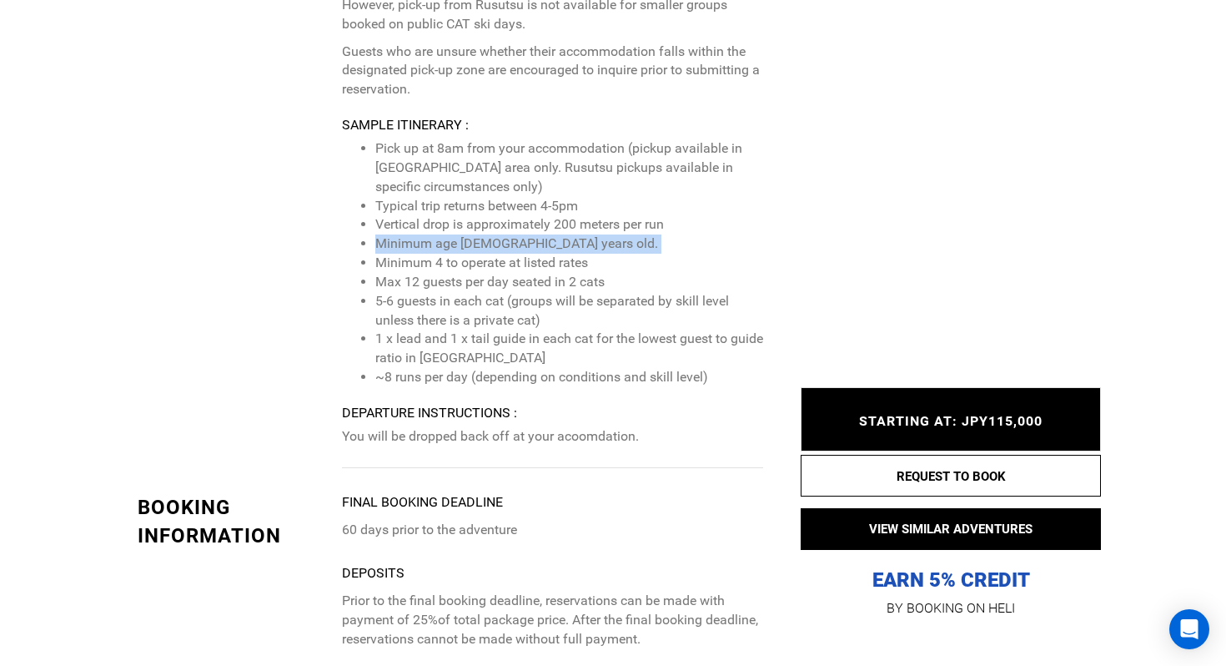
click at [469, 254] on li "Minimum 4 to operate at listed rates" at bounding box center [569, 263] width 388 height 19
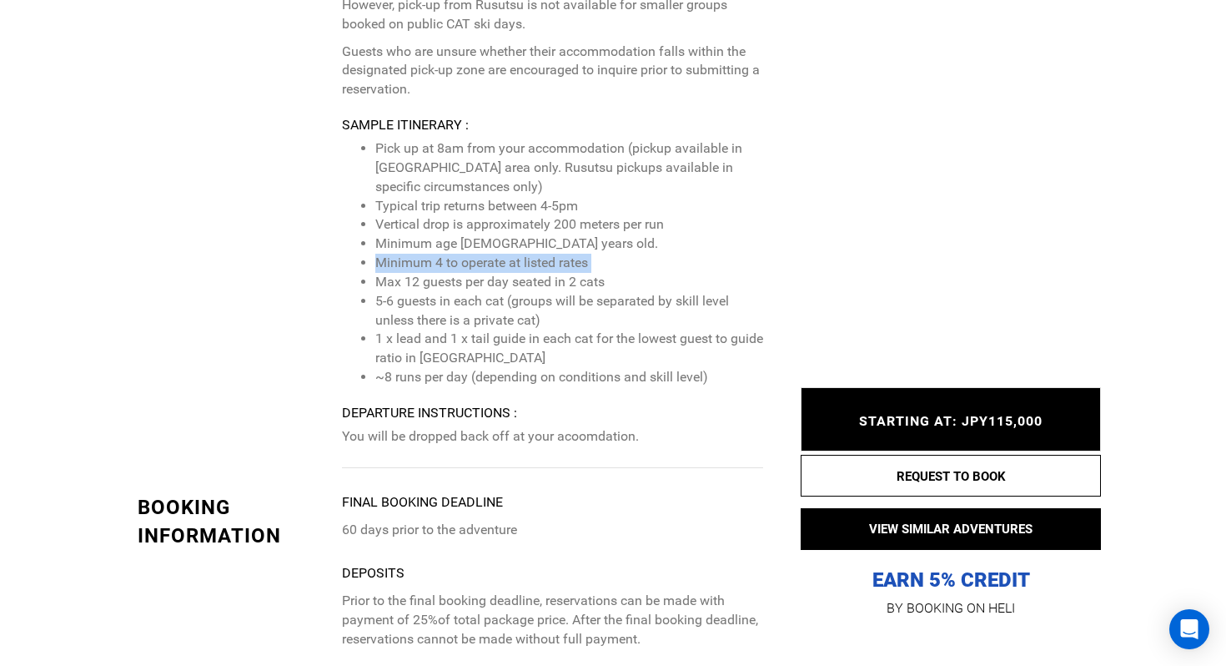
click at [469, 273] on li "Max 12 guests per day seated in 2 cats" at bounding box center [569, 282] width 388 height 19
click at [469, 292] on li "5-6 guests in each cat (groups will be separated by skill level unless there is…" at bounding box center [569, 311] width 388 height 38
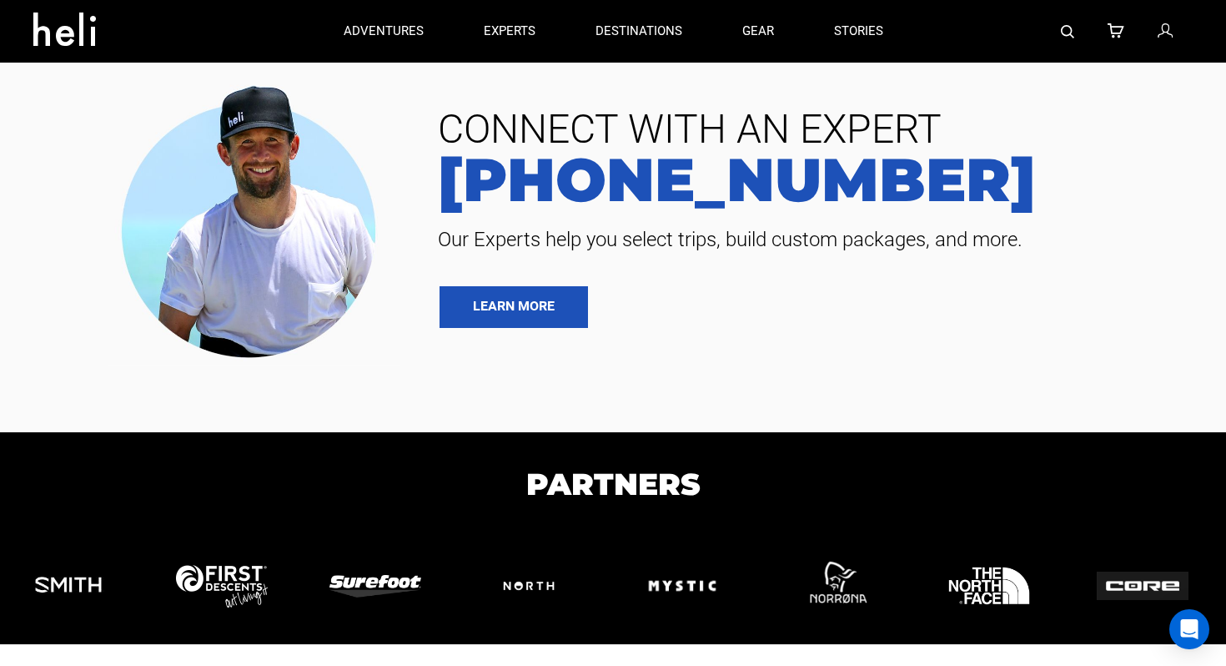
scroll to position [4982, 0]
